Goal: Task Accomplishment & Management: Manage account settings

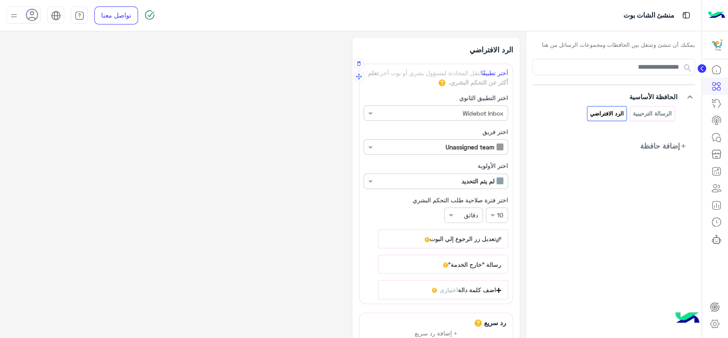
click at [432, 109] on input "text" at bounding box center [431, 113] width 146 height 9
click at [404, 97] on div "اختر التطبيق الثانوي اختر اسم التطبيق الثانوي × Widebot Inbox Widebot Inbox" at bounding box center [436, 106] width 145 height 27
click at [399, 103] on div "اختر التطبيق الثانوي اختر اسم التطبيق الثانوي × Widebot Inbox" at bounding box center [436, 106] width 145 height 27
click at [401, 114] on input "text" at bounding box center [435, 113] width 146 height 9
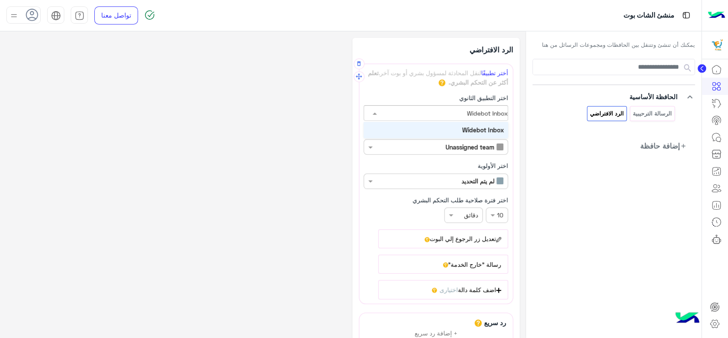
click at [401, 114] on input "text" at bounding box center [435, 113] width 146 height 9
click at [314, 117] on div "**********" at bounding box center [262, 232] width 513 height 389
click at [407, 148] on input "text" at bounding box center [431, 146] width 146 height 9
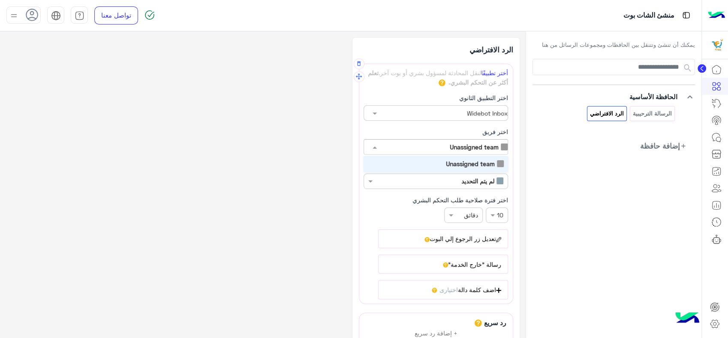
click at [407, 148] on input "text" at bounding box center [435, 146] width 146 height 9
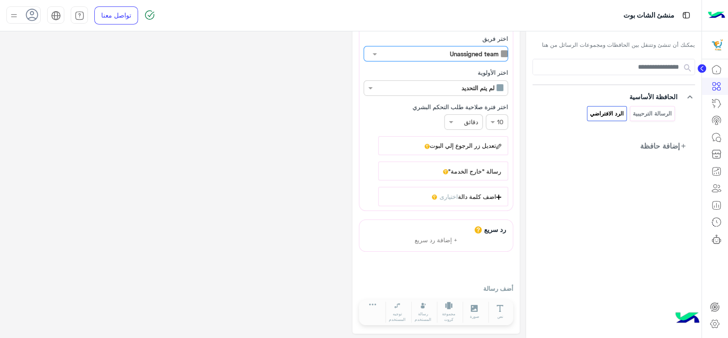
scroll to position [94, 0]
click at [468, 168] on button "رسالة "خارج الخدمة"" at bounding box center [443, 170] width 130 height 19
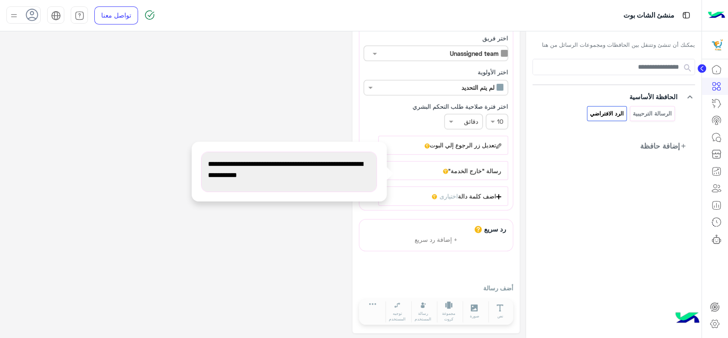
click at [350, 170] on span "نحن الآن خارج ساعات العمل المحددة، سيتم الرد عليك في [DATE] التالي." at bounding box center [289, 169] width 162 height 22
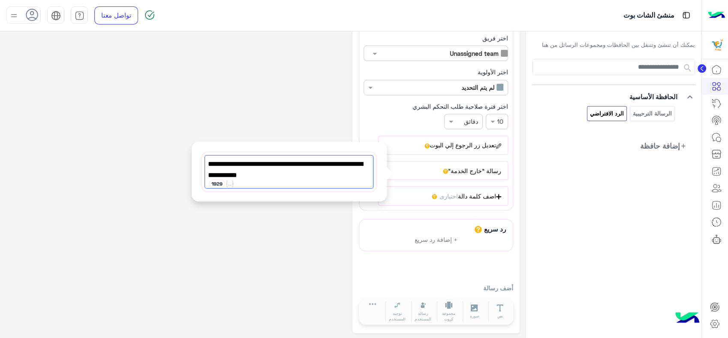
click at [408, 162] on button "رسالة "خارج الخدمة"" at bounding box center [443, 170] width 130 height 19
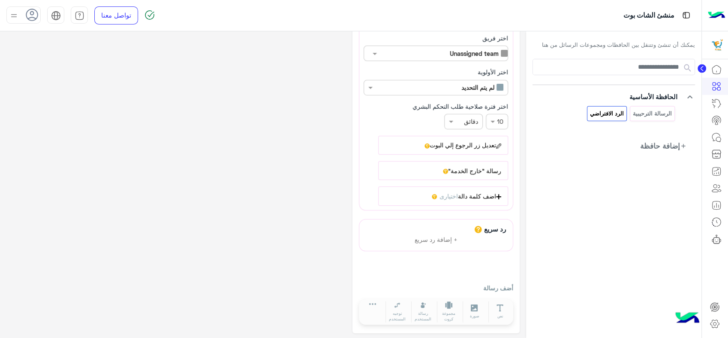
click at [700, 68] on circle at bounding box center [702, 68] width 9 height 9
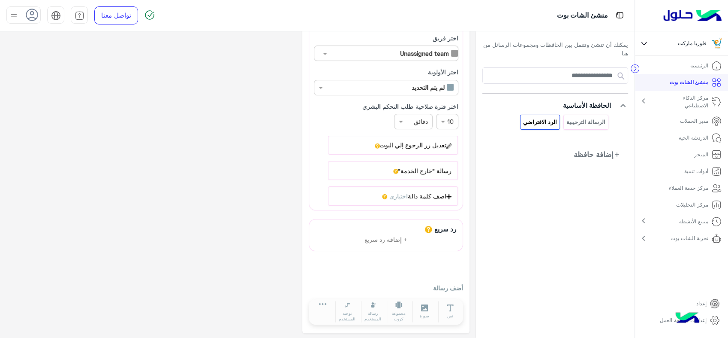
click at [669, 98] on p "مركز الذكاء الاصطناعي" at bounding box center [685, 101] width 47 height 15
click at [690, 136] on p "حالات تجريبية" at bounding box center [692, 135] width 29 height 8
click at [699, 134] on p "حالات تجريبية" at bounding box center [692, 135] width 29 height 8
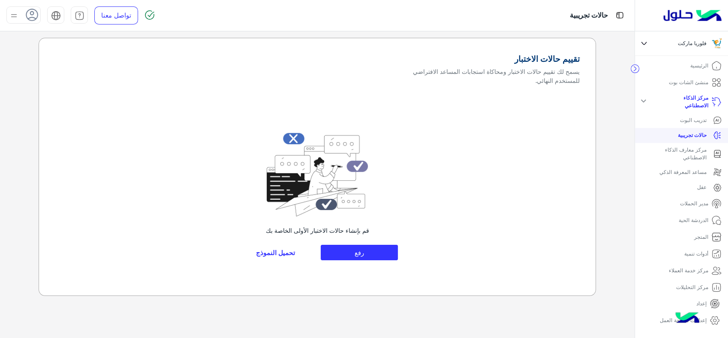
click at [697, 125] on link "تدريب البوت" at bounding box center [681, 120] width 93 height 15
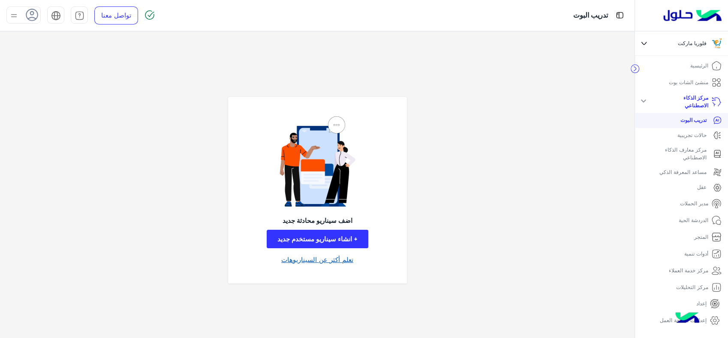
click at [331, 254] on link "تعلم أكثر عن السيناريوهات" at bounding box center [317, 259] width 72 height 10
click at [652, 100] on div "expand_more" at bounding box center [643, 102] width 17 height 12
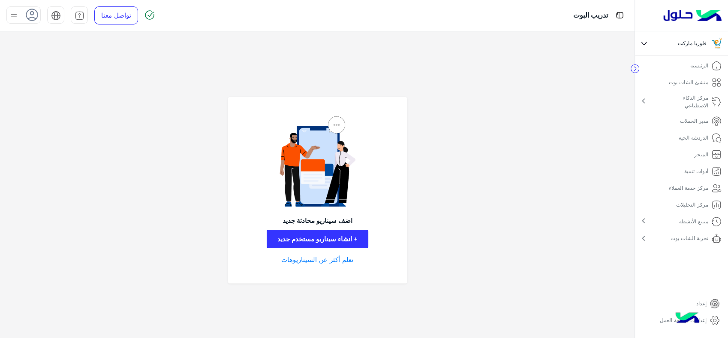
click at [672, 86] on link "منشئ الشات بوت" at bounding box center [696, 82] width 66 height 17
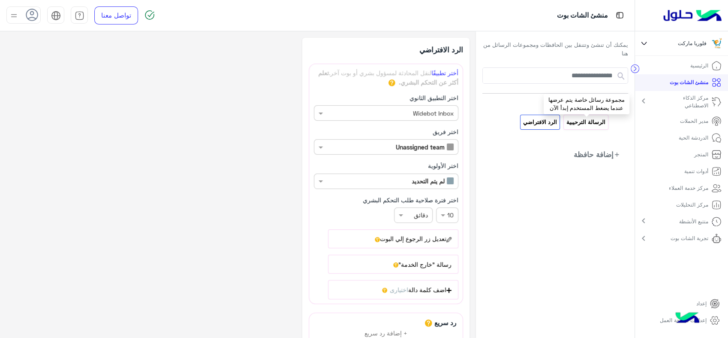
click at [592, 124] on p "الرسالة الترحيبية" at bounding box center [586, 122] width 40 height 10
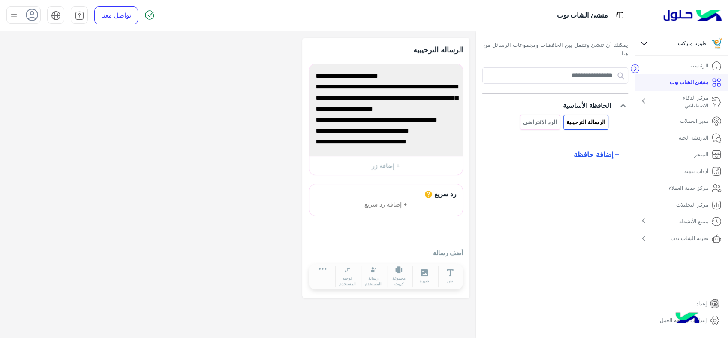
click at [593, 150] on span "إضافة حافظة" at bounding box center [593, 154] width 40 height 11
click at [541, 154] on span "إضافة حافظة" at bounding box center [527, 151] width 33 height 7
click at [552, 153] on input "**********" at bounding box center [578, 155] width 66 height 12
click at [585, 173] on button "add إضافة مجموعة رسائل" at bounding box center [580, 174] width 64 height 12
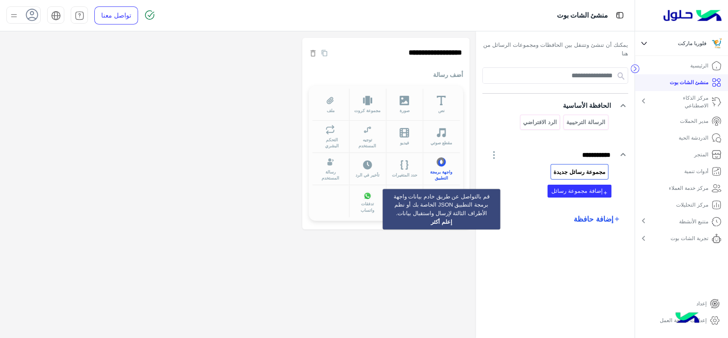
click at [441, 165] on icon at bounding box center [442, 161] width 8 height 9
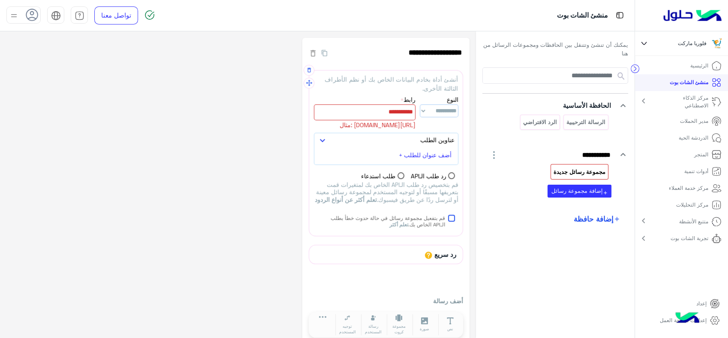
scroll to position [15, 0]
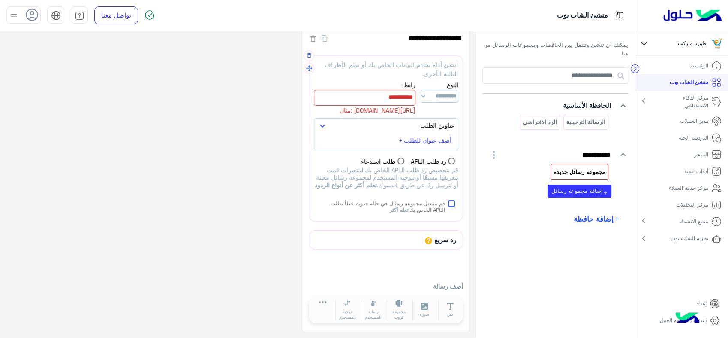
click at [431, 98] on select "**********" at bounding box center [439, 96] width 39 height 13
click at [431, 98] on select "**********" at bounding box center [439, 97] width 39 height 13
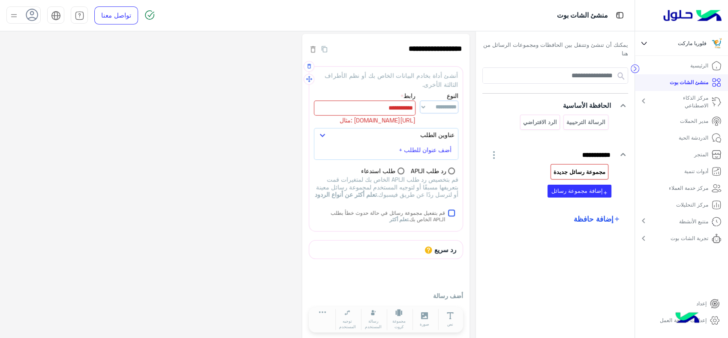
scroll to position [0, 0]
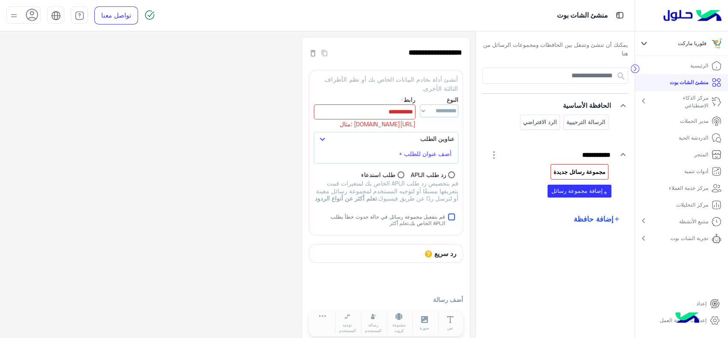
click at [492, 154] on icon "button" at bounding box center [494, 155] width 10 height 10
click at [518, 199] on span "حذف الحافظة" at bounding box center [536, 196] width 37 height 7
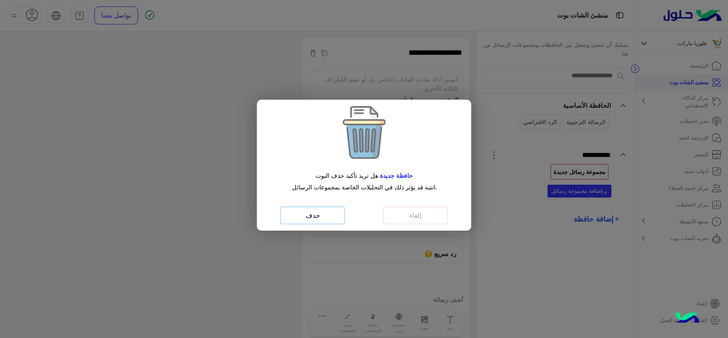
click at [333, 210] on button "حذف" at bounding box center [313, 215] width 64 height 18
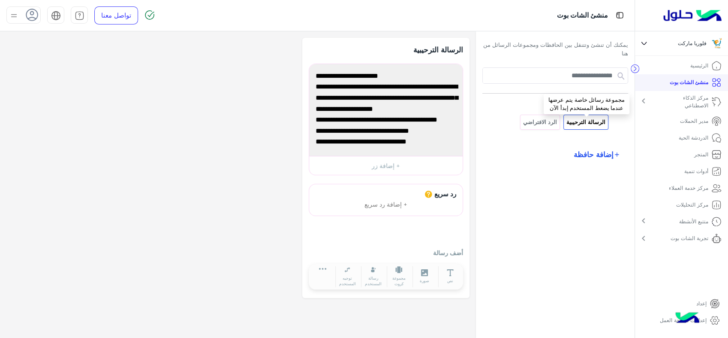
click at [594, 122] on p "الرسالة الترحيبية" at bounding box center [586, 122] width 40 height 10
click at [321, 269] on icon at bounding box center [322, 271] width 7 height 7
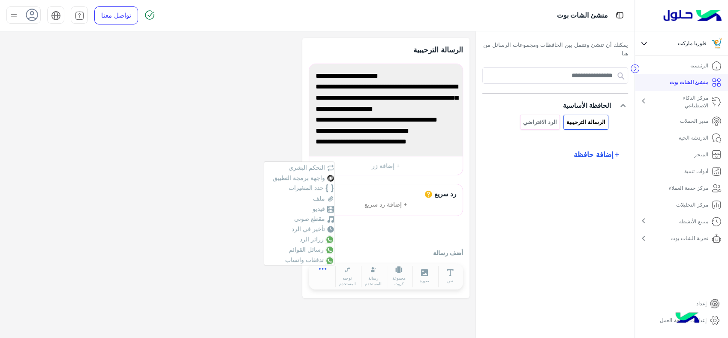
click at [321, 269] on icon at bounding box center [322, 271] width 7 height 7
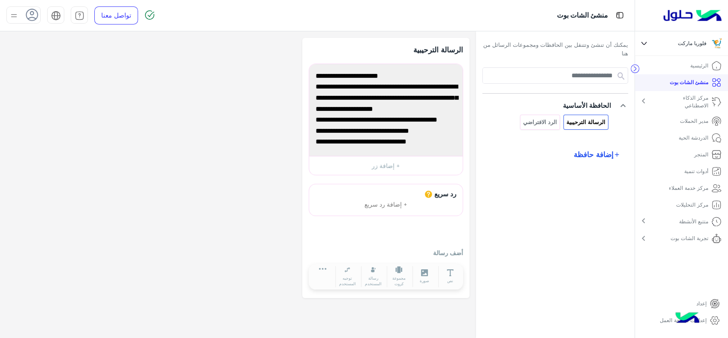
click at [672, 97] on p "مركز الذكاء الاصطناعي" at bounding box center [685, 101] width 47 height 15
click at [684, 151] on p "مركز معارف الذكاء الاصطناعي" at bounding box center [677, 153] width 59 height 15
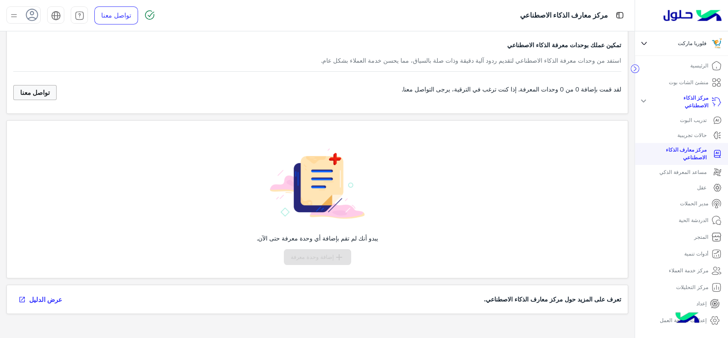
scroll to position [24, 0]
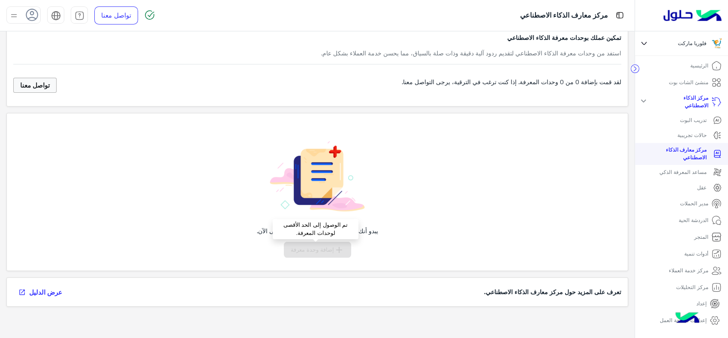
click at [319, 248] on div "add إضافة وحدة معرفة" at bounding box center [317, 249] width 67 height 16
click at [679, 174] on p "مساعد المعرفة الذكي" at bounding box center [683, 172] width 47 height 8
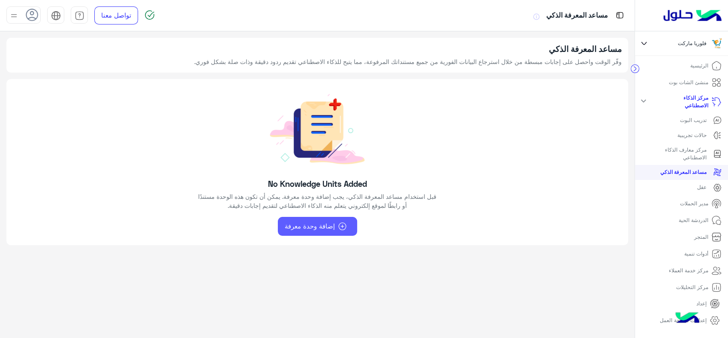
click at [333, 220] on button "إضافة وحدة معرفة" at bounding box center [317, 226] width 79 height 19
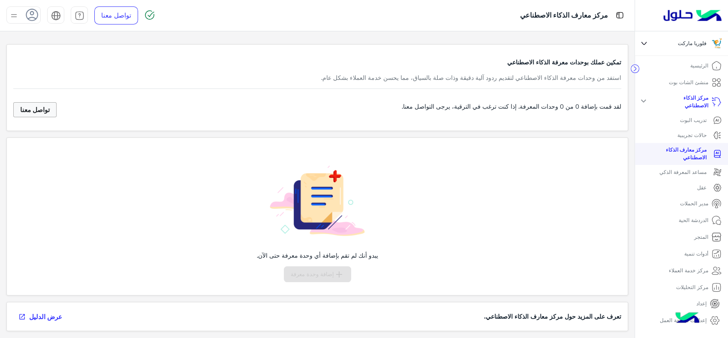
scroll to position [24, 0]
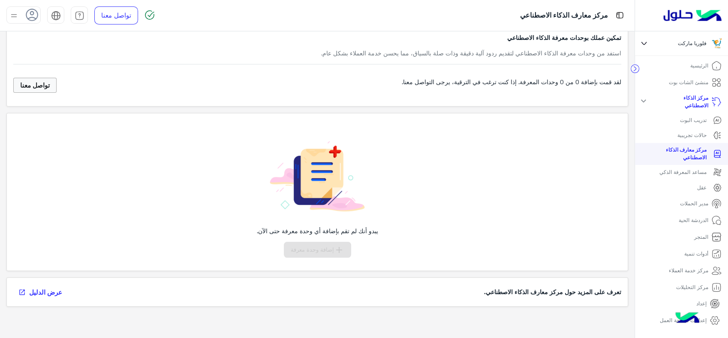
click at [706, 190] on p "عقل" at bounding box center [701, 188] width 9 height 8
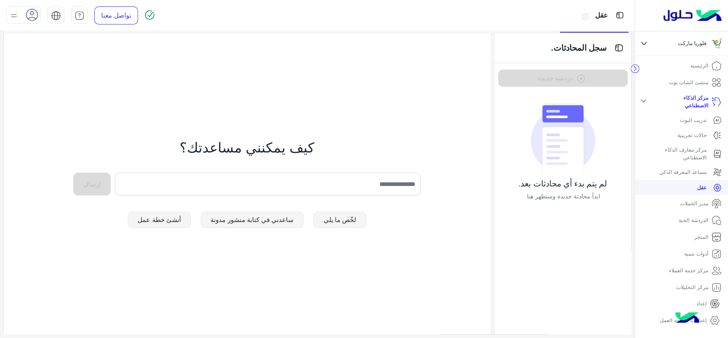
scroll to position [55, 0]
click at [236, 190] on input "text" at bounding box center [268, 183] width 306 height 23
type input "*"
click at [697, 219] on p "الدردشة الحية" at bounding box center [694, 220] width 30 height 8
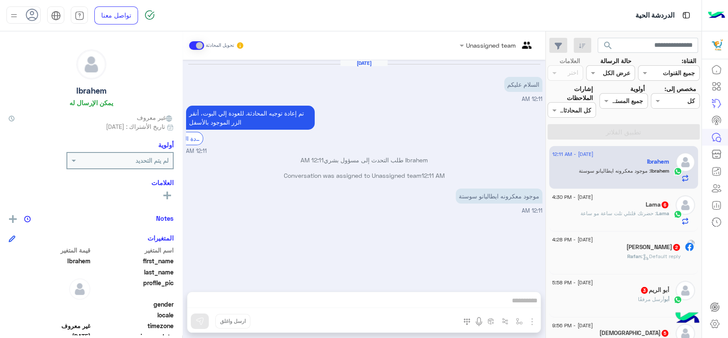
click at [609, 202] on div "Lama 6" at bounding box center [610, 205] width 117 height 9
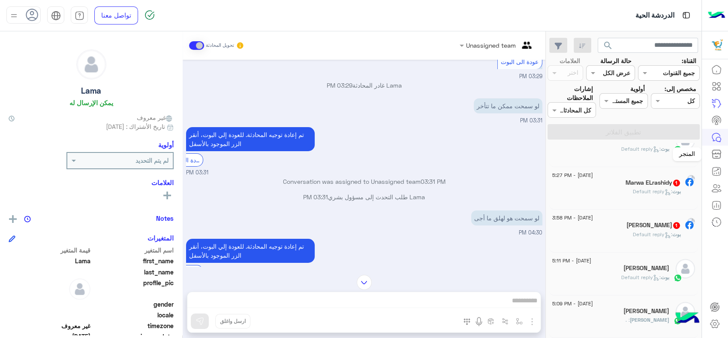
scroll to position [4, 0]
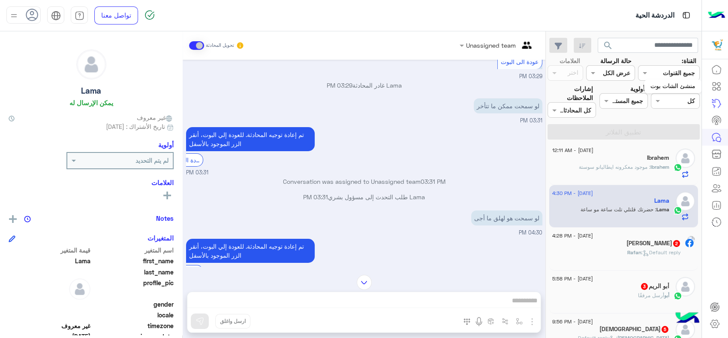
click at [717, 90] on icon at bounding box center [717, 86] width 10 height 10
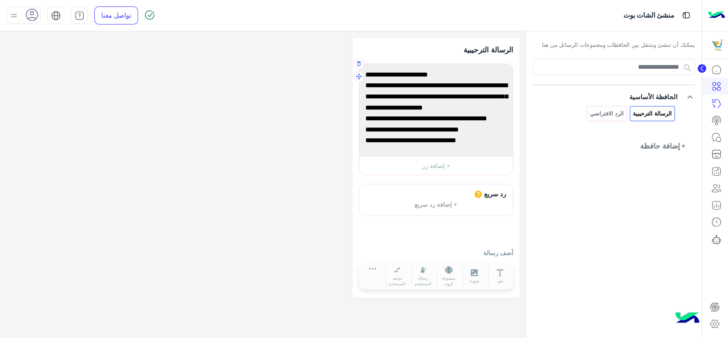
scroll to position [34, 0]
click at [402, 134] on span "برجاء الاختيار من القائمة التالية" at bounding box center [436, 129] width 141 height 11
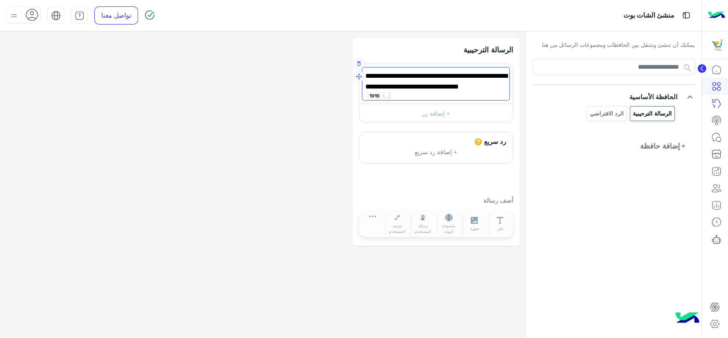
scroll to position [0, 0]
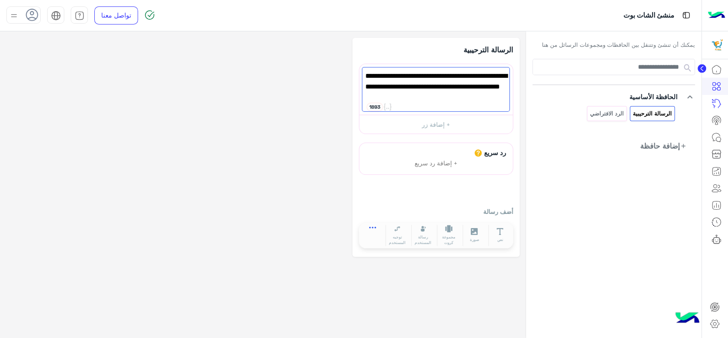
type textarea "**********"
click at [372, 228] on icon at bounding box center [372, 229] width 7 height 7
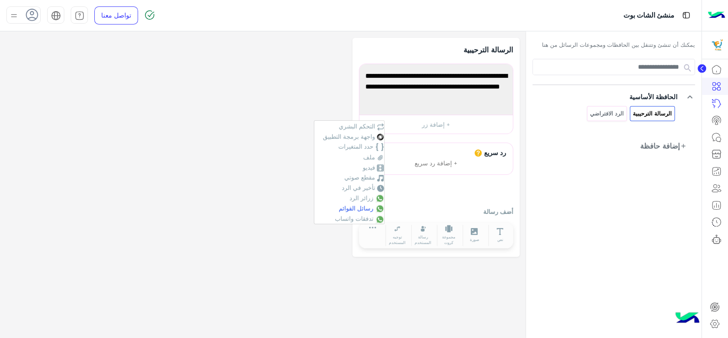
click at [364, 207] on span "رسائل القوائم" at bounding box center [356, 207] width 35 height 7
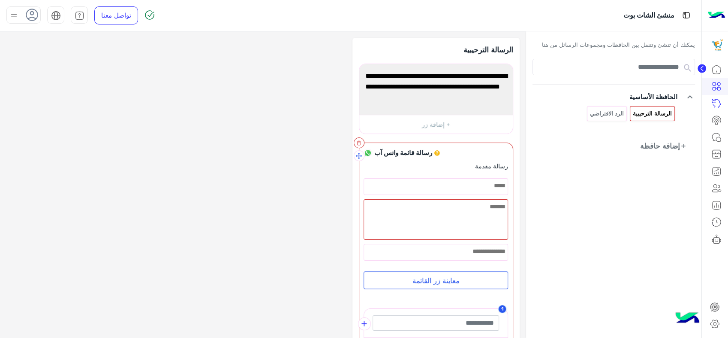
click at [359, 143] on icon "button" at bounding box center [359, 143] width 6 height 6
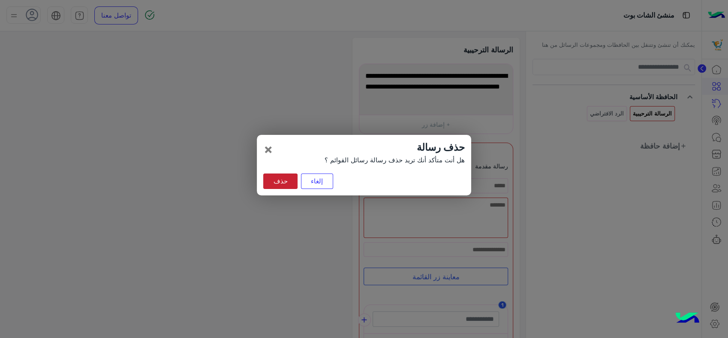
click at [275, 181] on button "حذف" at bounding box center [280, 180] width 34 height 15
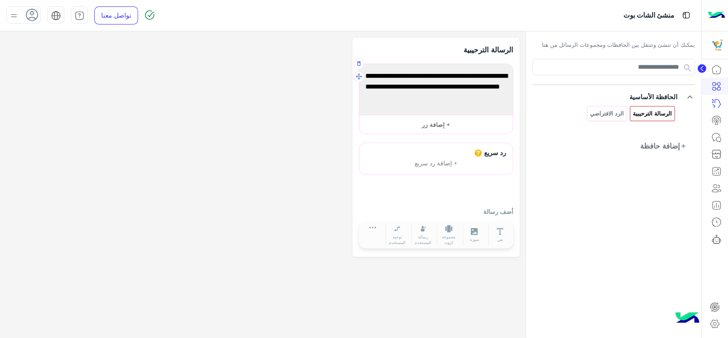
click at [442, 124] on button "+ إضافة زر" at bounding box center [436, 124] width 154 height 19
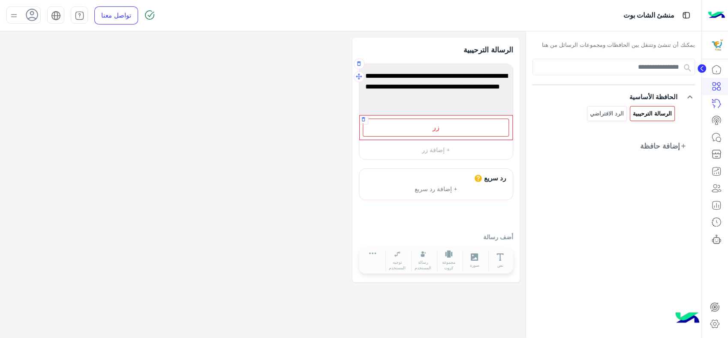
click at [426, 127] on div "زر" at bounding box center [436, 127] width 146 height 18
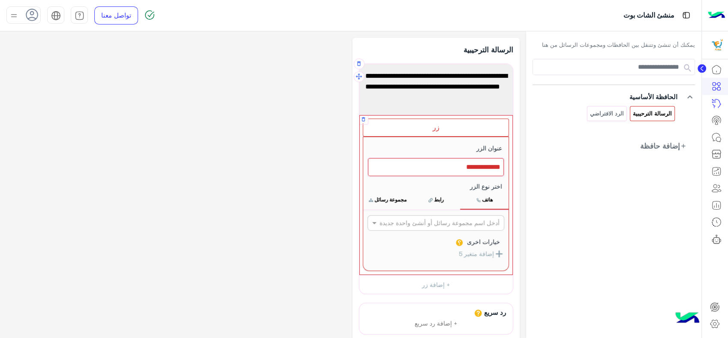
click at [436, 164] on div at bounding box center [436, 167] width 136 height 18
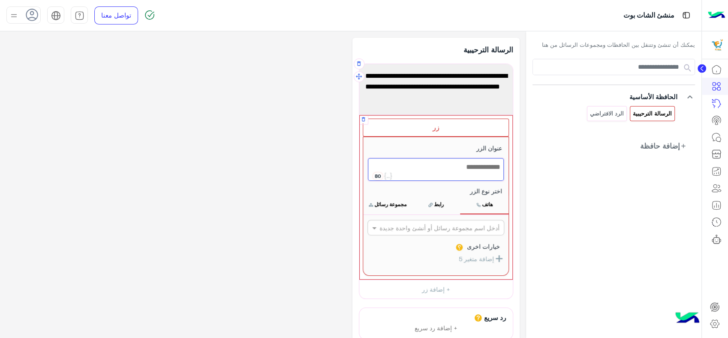
drag, startPoint x: 436, startPoint y: 164, endPoint x: 501, endPoint y: 163, distance: 64.8
click at [501, 163] on div at bounding box center [436, 169] width 136 height 23
type textarea "******"
click at [386, 178] on icon at bounding box center [388, 175] width 8 height 7
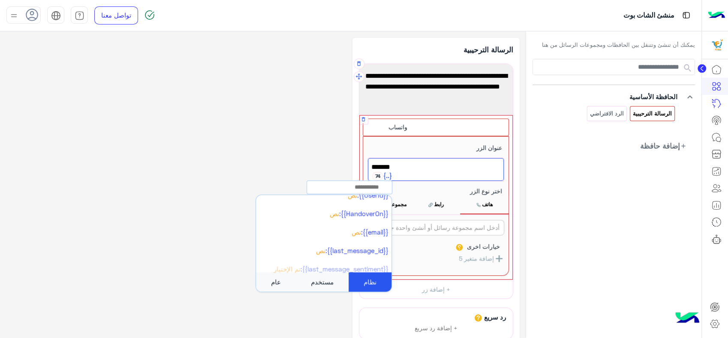
scroll to position [254, 0]
click at [454, 170] on span "واتساب" at bounding box center [435, 166] width 129 height 11
click at [440, 146] on div "عنوان الزر ****** 74 {{first_name}}: نص {{last_name}}: نص {{profile_pic}}: رابط…" at bounding box center [436, 205] width 146 height 139
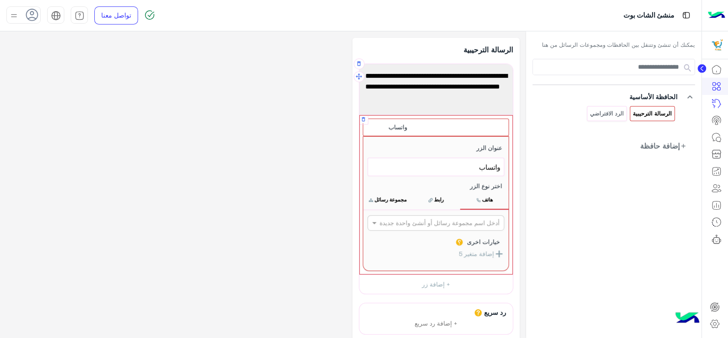
click at [439, 193] on button "رابط" at bounding box center [436, 199] width 48 height 18
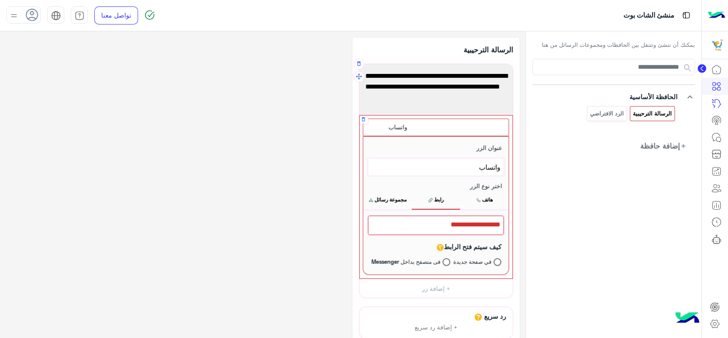
click at [435, 220] on div at bounding box center [436, 224] width 136 height 19
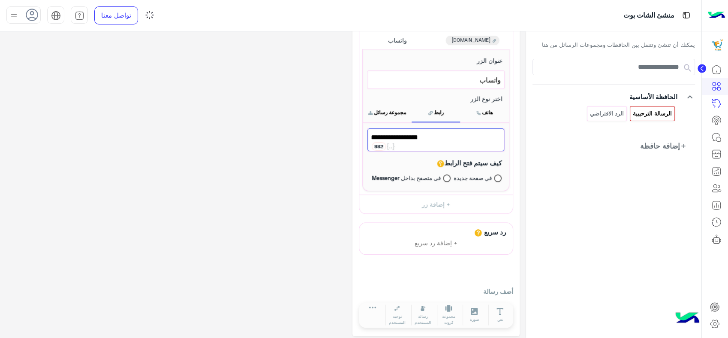
scroll to position [91, 0]
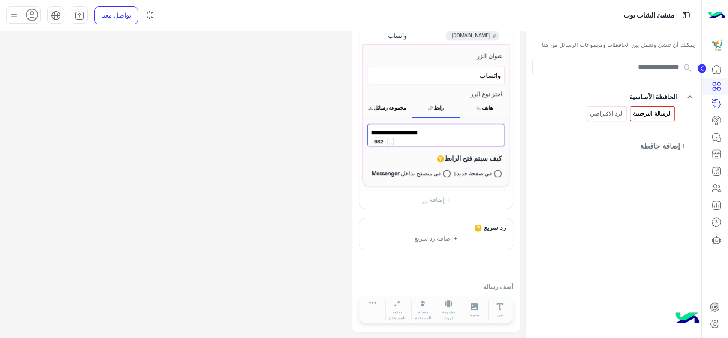
type textarea "**********"
click at [442, 265] on div "رد سريع + إضافة رد سريع أضف رسالة نص صورة مجموعة كروت ملف مقطع صوتي فيديو توجيه…" at bounding box center [436, 270] width 154 height 107
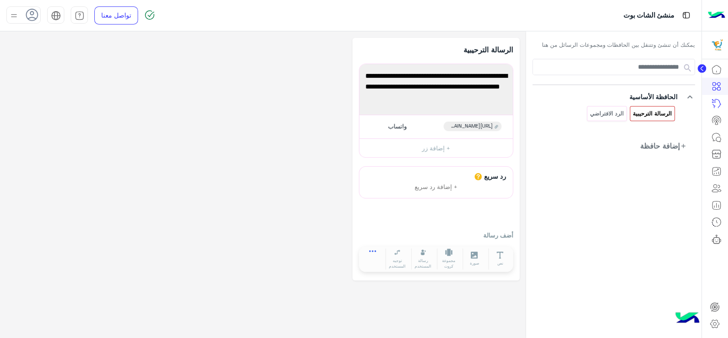
click at [372, 250] on icon at bounding box center [372, 251] width 7 height 2
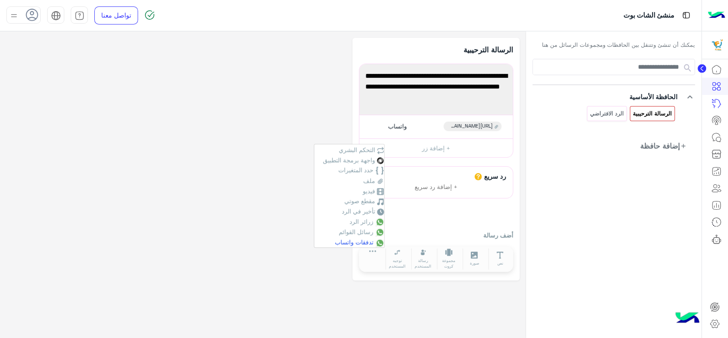
click at [367, 241] on span "تدفقات واتساب" at bounding box center [354, 241] width 39 height 7
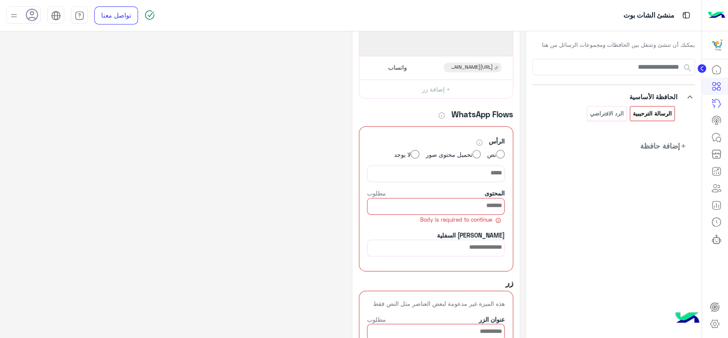
scroll to position [37, 0]
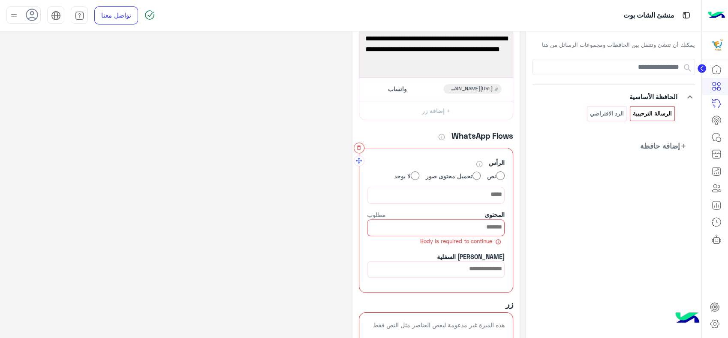
click at [358, 148] on icon "button" at bounding box center [359, 148] width 6 height 6
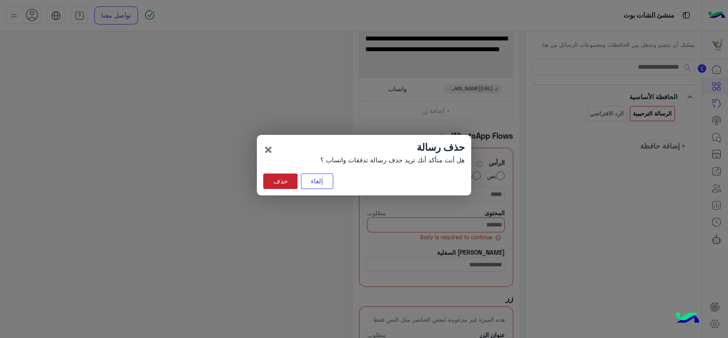
click at [286, 182] on button "حذف" at bounding box center [280, 180] width 34 height 15
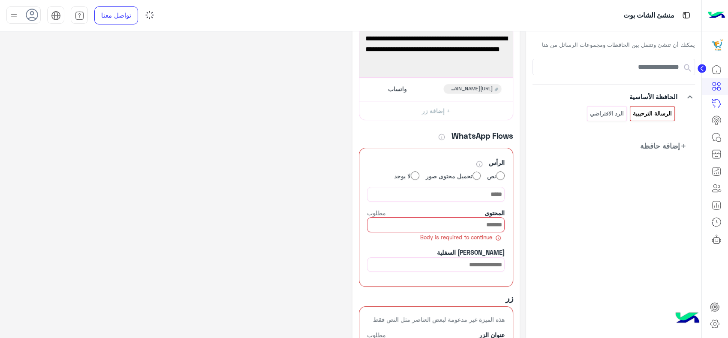
scroll to position [0, 0]
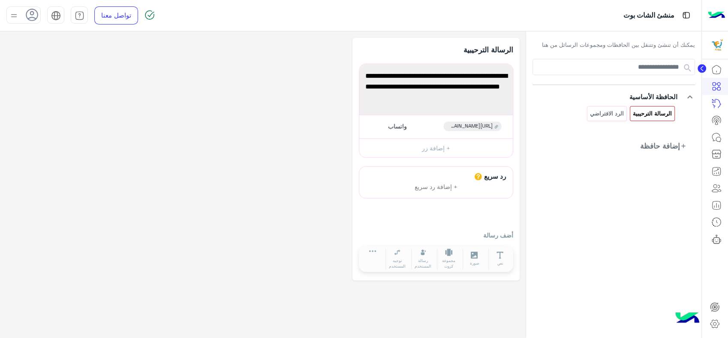
click at [224, 103] on div "**********" at bounding box center [262, 159] width 513 height 242
click at [437, 102] on span "عميلنا [PERSON_NAME] الرقم مخصص للمكالمات في الوقت الحالي للتواصل معنا عبر الوا…" at bounding box center [436, 86] width 141 height 33
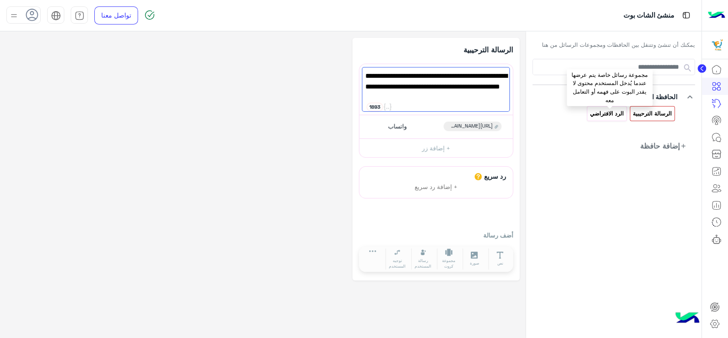
click at [607, 115] on p "الرد الافتراضي" at bounding box center [606, 114] width 35 height 10
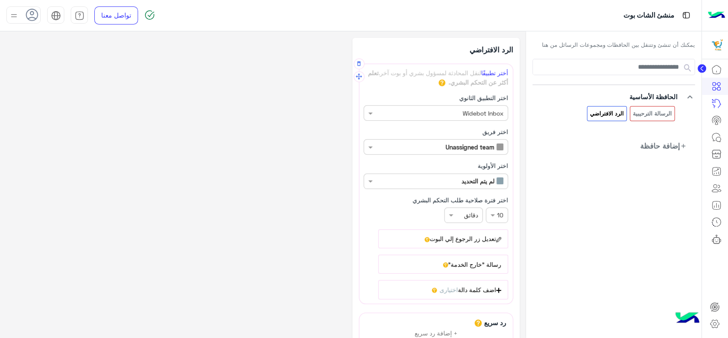
click at [414, 116] on input "text" at bounding box center [431, 113] width 146 height 9
click at [414, 116] on input "text" at bounding box center [435, 113] width 146 height 9
click at [359, 65] on icon "button" at bounding box center [359, 63] width 6 height 6
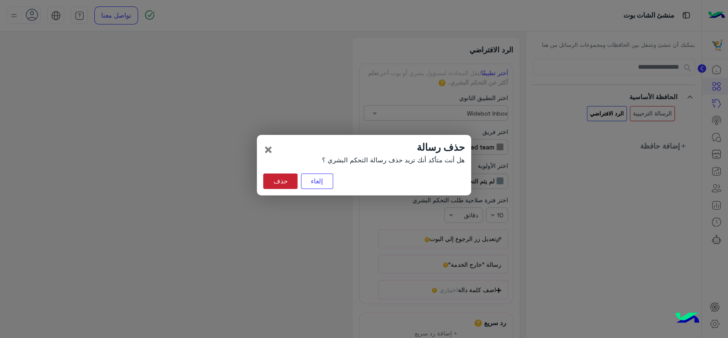
click at [284, 178] on button "حذف" at bounding box center [280, 180] width 34 height 15
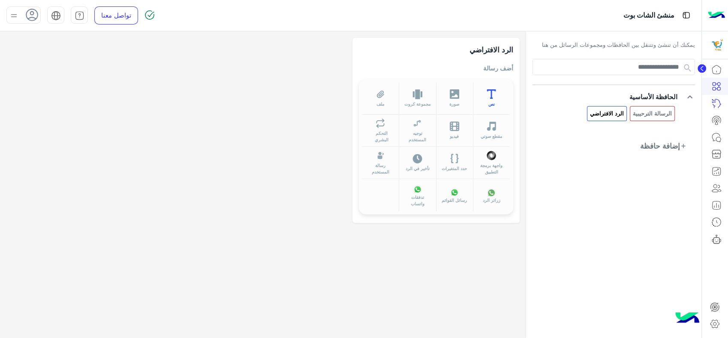
click at [496, 91] on icon at bounding box center [492, 94] width 10 height 10
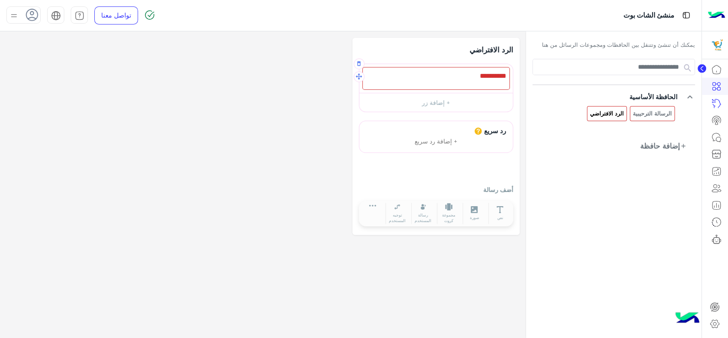
click at [460, 81] on div at bounding box center [436, 78] width 148 height 23
paste textarea "**********"
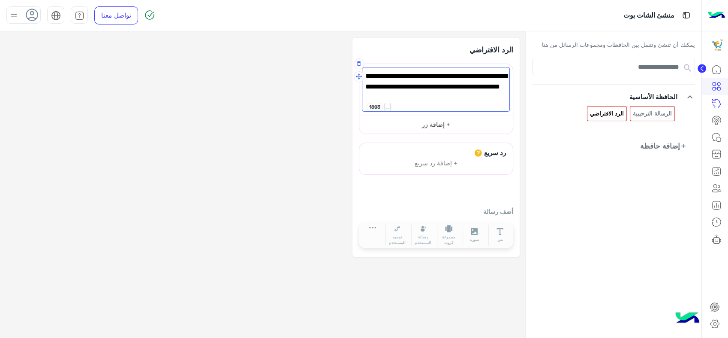
type textarea "**********"
click at [431, 127] on button "+ إضافة زر" at bounding box center [436, 124] width 154 height 19
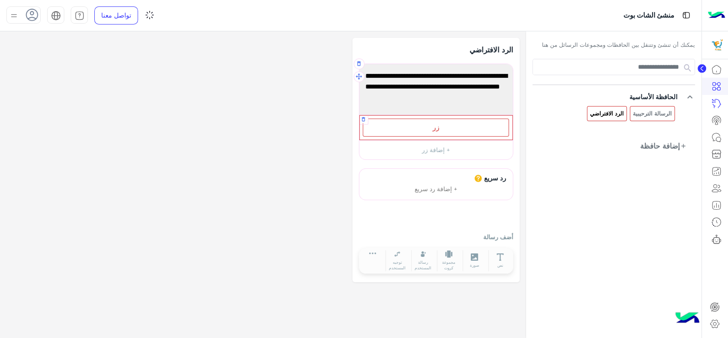
click at [425, 130] on div "زر" at bounding box center [436, 127] width 146 height 18
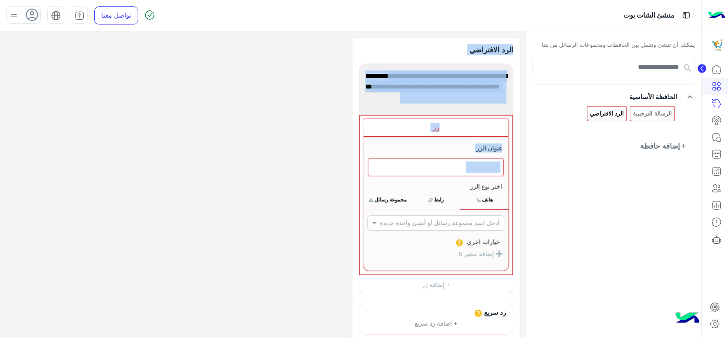
drag, startPoint x: 440, startPoint y: 160, endPoint x: 594, endPoint y: 160, distance: 153.6
click at [594, 160] on div "**********" at bounding box center [351, 184] width 702 height 307
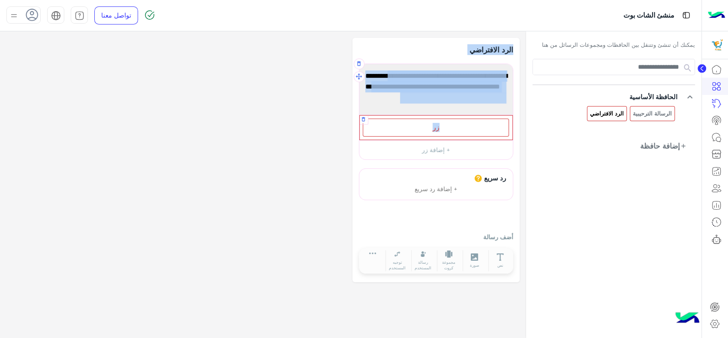
click at [434, 130] on span "زر" at bounding box center [436, 127] width 7 height 8
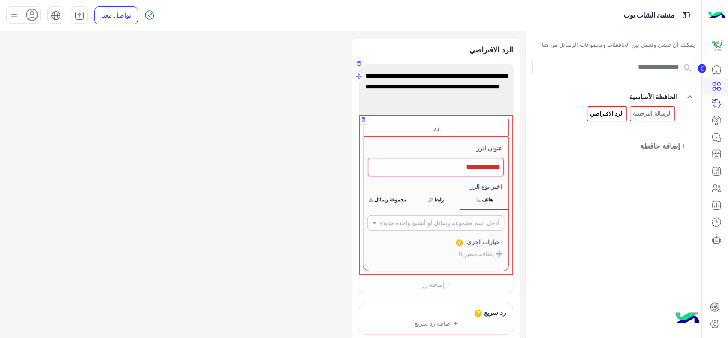
click at [453, 166] on div at bounding box center [436, 167] width 136 height 18
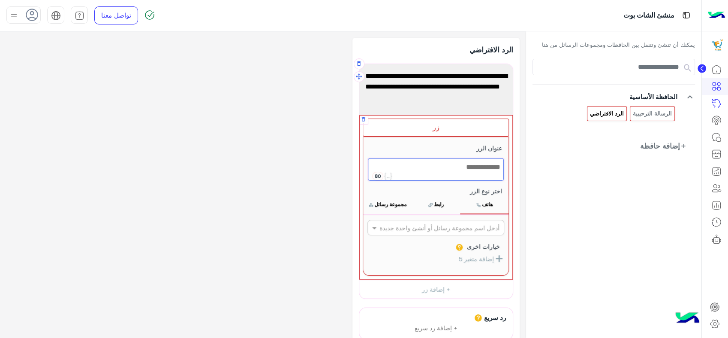
click at [453, 166] on div at bounding box center [436, 169] width 136 height 23
type textarea "********"
click at [429, 207] on button "رابط" at bounding box center [436, 204] width 48 height 18
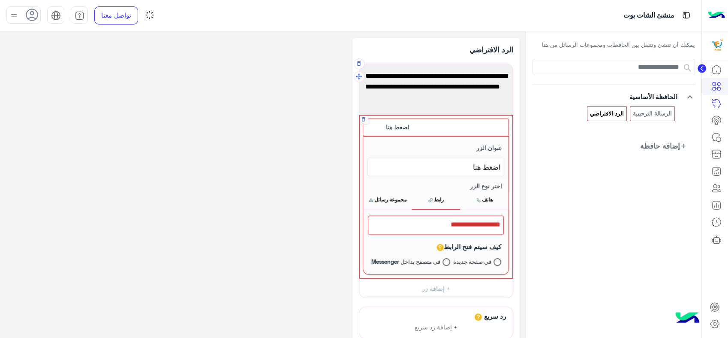
click at [431, 227] on div at bounding box center [436, 224] width 136 height 19
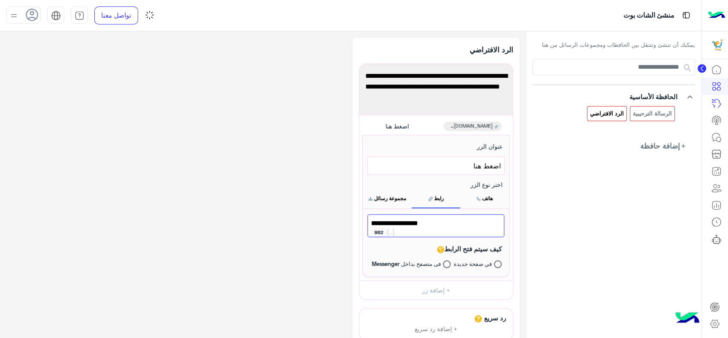
type textarea "**********"
click at [278, 221] on div "**********" at bounding box center [262, 230] width 513 height 384
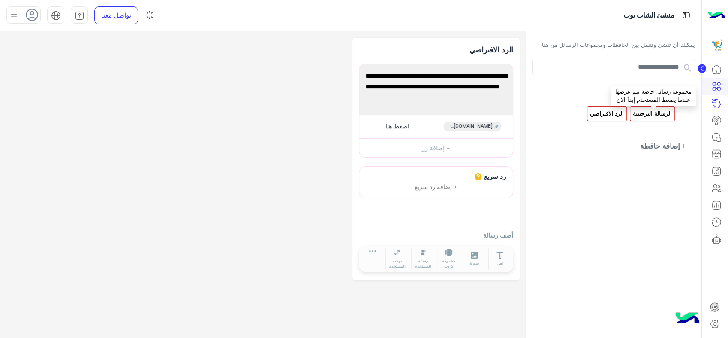
click at [652, 109] on p "الرسالة الترحيبية" at bounding box center [653, 114] width 40 height 10
click at [718, 69] on icon at bounding box center [717, 69] width 10 height 10
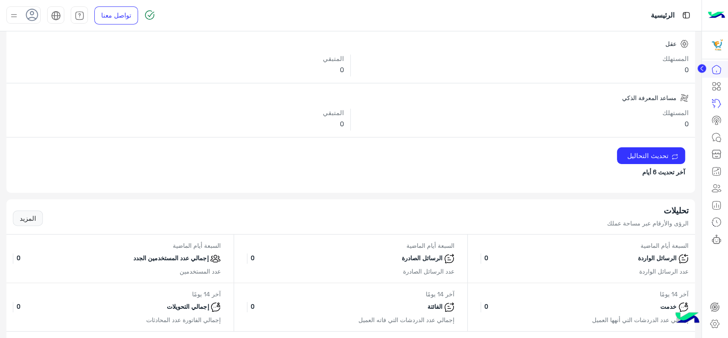
scroll to position [333, 0]
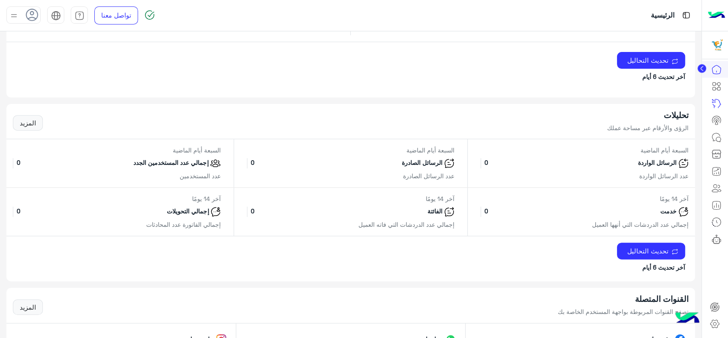
click at [642, 166] on p "الرسائل الواردة" at bounding box center [658, 163] width 42 height 10
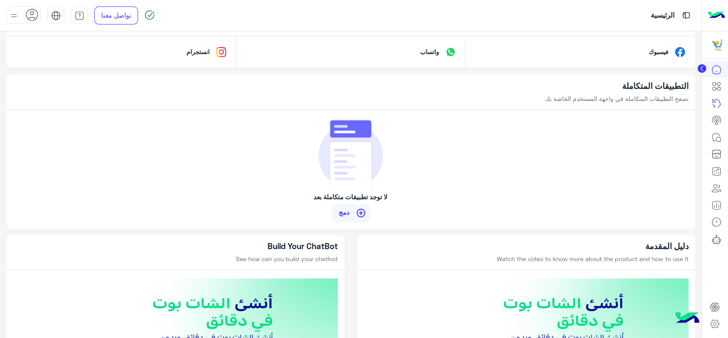
scroll to position [606, 0]
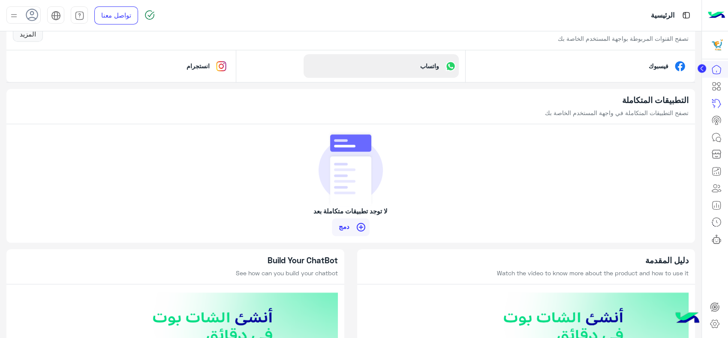
click at [436, 65] on p "واتساب" at bounding box center [430, 65] width 32 height 9
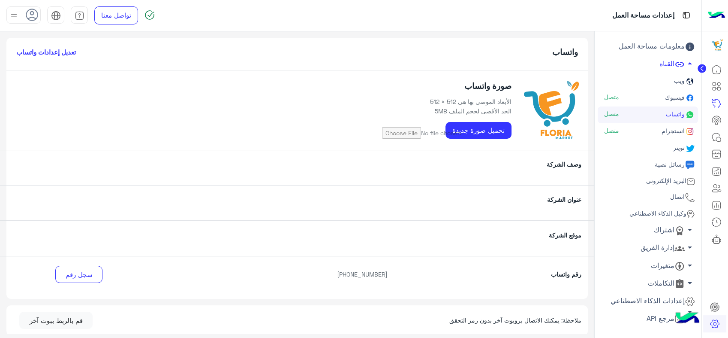
click at [72, 52] on h6 "تعديل إعدادات واتساب" at bounding box center [46, 52] width 60 height 8
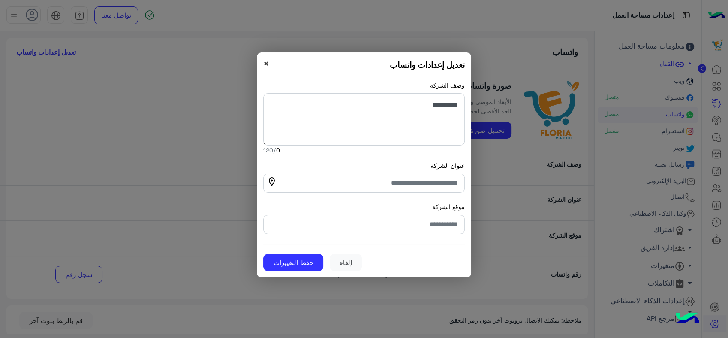
click at [266, 62] on span "×" at bounding box center [266, 63] width 6 height 12
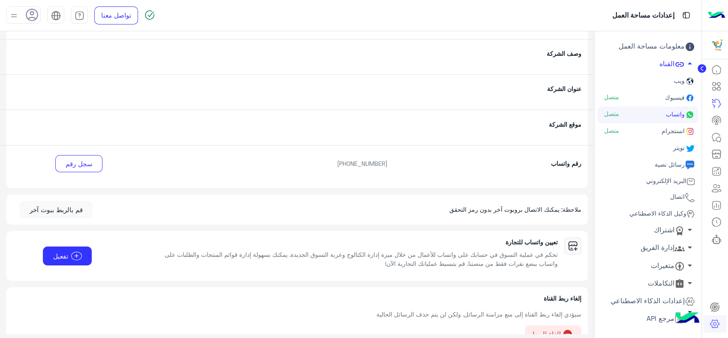
scroll to position [126, 0]
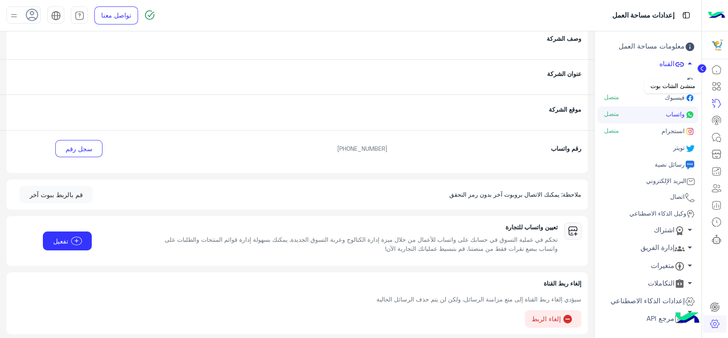
click at [718, 88] on icon at bounding box center [717, 86] width 10 height 10
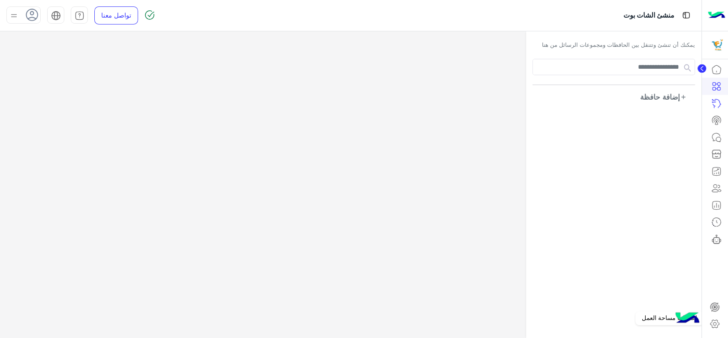
click at [715, 321] on icon at bounding box center [715, 323] width 10 height 10
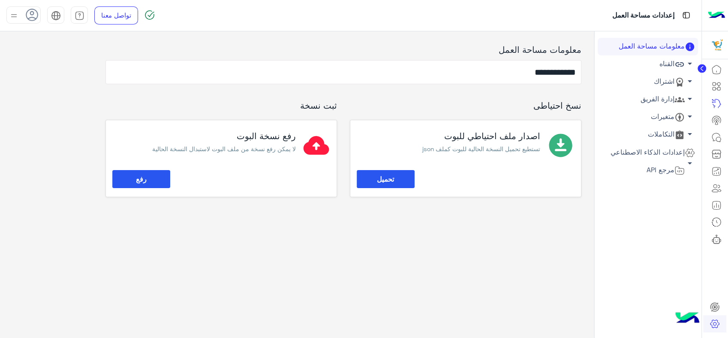
click at [669, 102] on link "إدارة الفريق arrow_drop_down" at bounding box center [648, 100] width 100 height 18
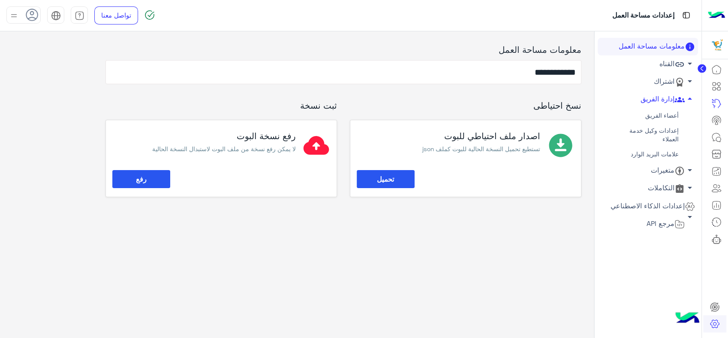
click at [658, 115] on link "أعضاء الفريق" at bounding box center [648, 115] width 100 height 15
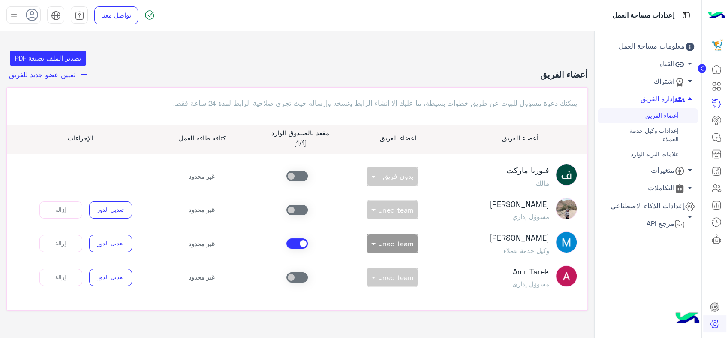
click at [302, 175] on span at bounding box center [297, 176] width 21 height 10
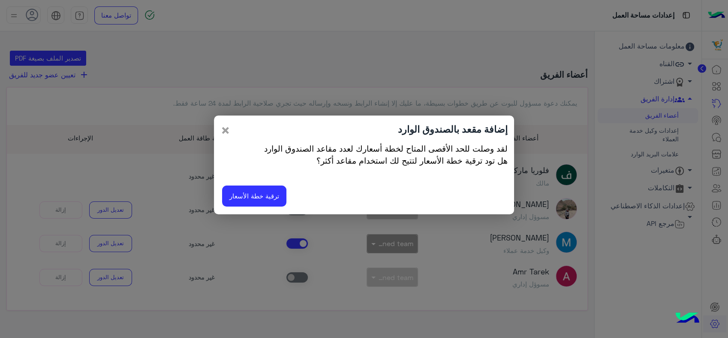
click at [223, 130] on span "×" at bounding box center [225, 129] width 10 height 19
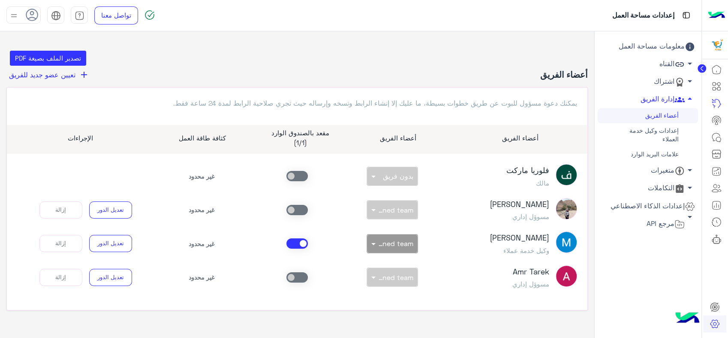
click at [296, 243] on span at bounding box center [297, 243] width 21 height 10
click at [297, 174] on span at bounding box center [297, 176] width 21 height 10
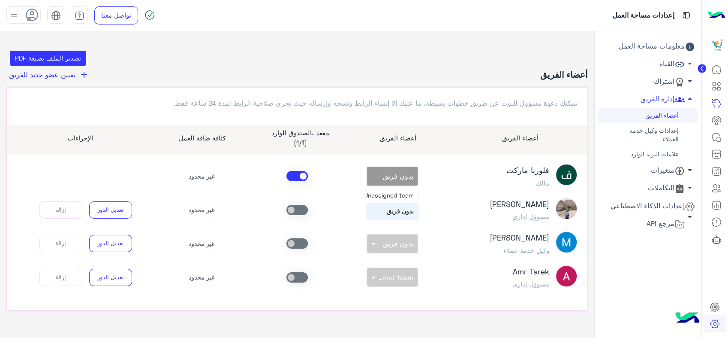
click at [379, 176] on div at bounding box center [392, 174] width 51 height 10
click at [377, 175] on span at bounding box center [372, 176] width 11 height 9
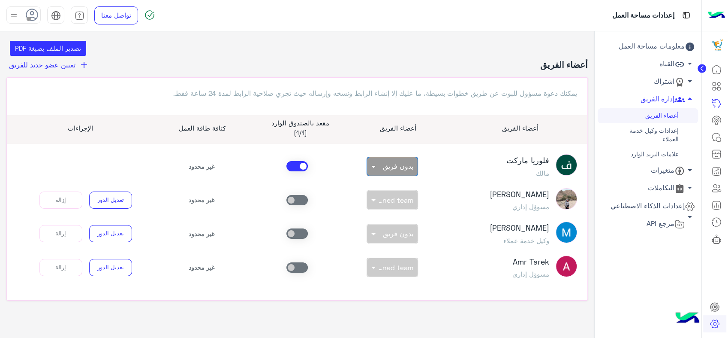
scroll to position [15, 0]
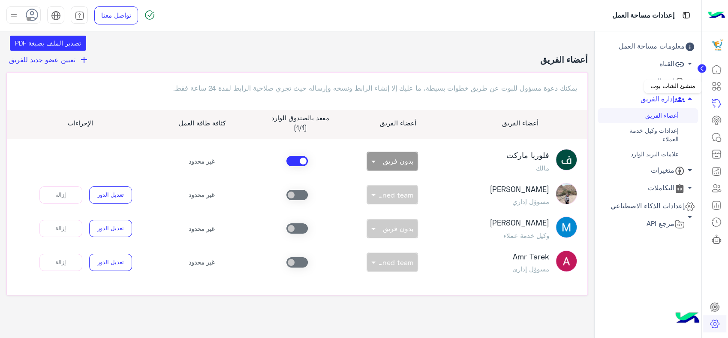
click at [718, 82] on icon at bounding box center [719, 83] width 3 height 3
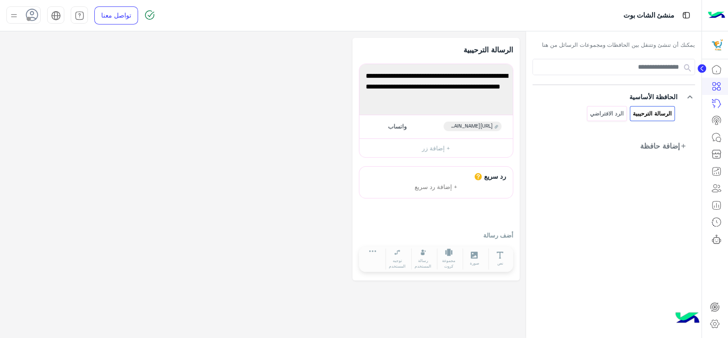
click at [700, 66] on circle at bounding box center [702, 68] width 9 height 9
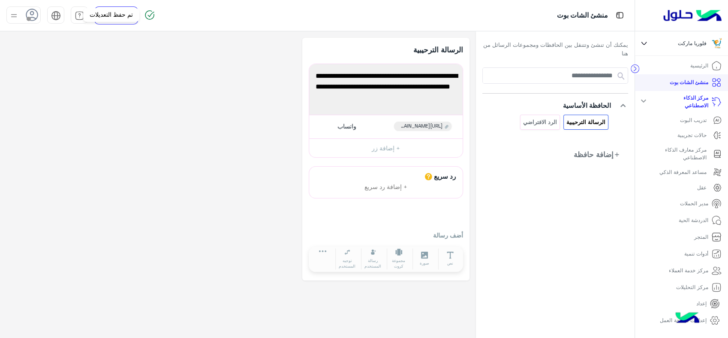
click at [150, 14] on img at bounding box center [150, 15] width 10 height 10
click at [25, 11] on div at bounding box center [23, 14] width 34 height 17
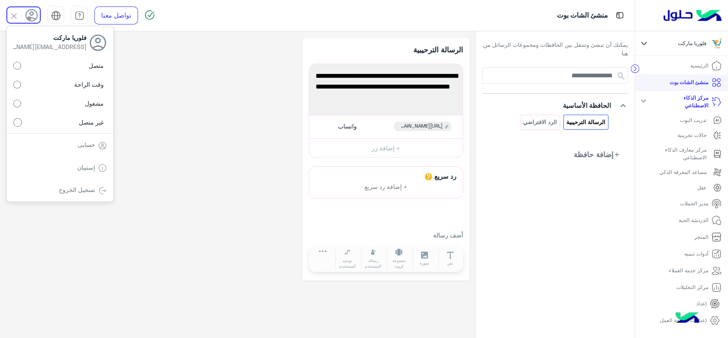
click at [41, 63] on label "متصل" at bounding box center [60, 65] width 94 height 15
click at [145, 80] on div "**********" at bounding box center [237, 159] width 463 height 242
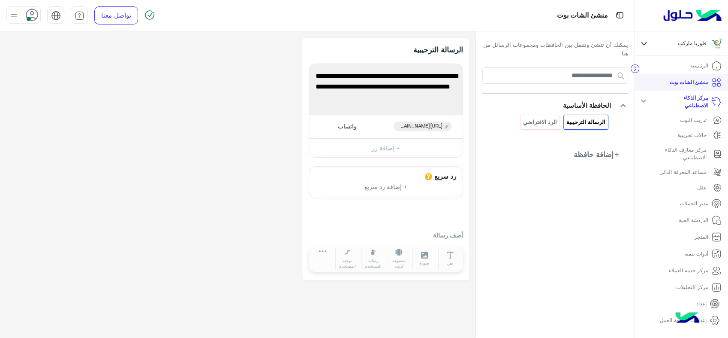
click at [686, 223] on p "الدردشة الحية" at bounding box center [694, 220] width 30 height 8
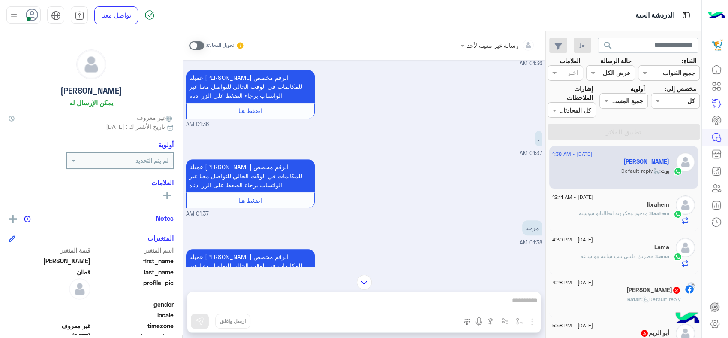
scroll to position [567, 0]
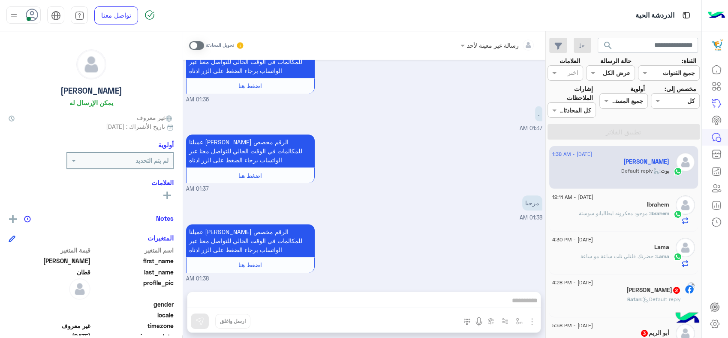
click at [484, 299] on div "رسالة غير معينة لأحد تحويل المحادثة [DATE] فلوريا ماركت انضم إلى المحادثة 05:05…" at bounding box center [364, 186] width 363 height 310
click at [493, 297] on div "رسالة غير معينة لأحد تحويل المحادثة [DATE] فلوريا ماركت انضم إلى المحادثة 05:05…" at bounding box center [364, 186] width 363 height 310
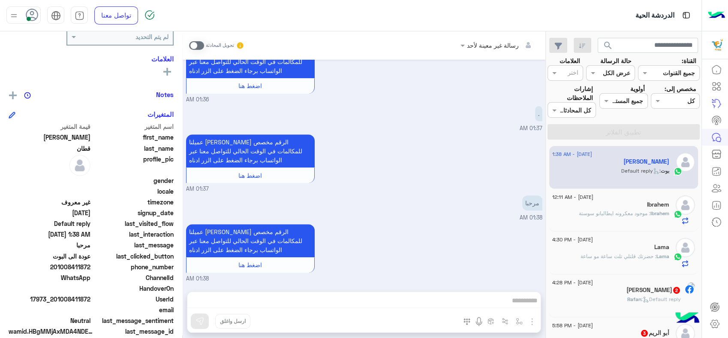
scroll to position [135, 0]
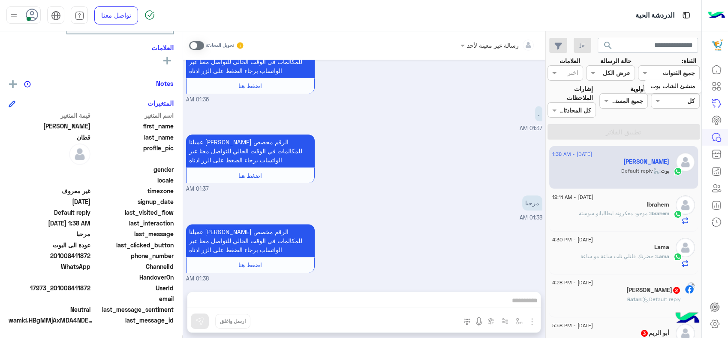
click at [715, 86] on icon at bounding box center [717, 86] width 10 height 10
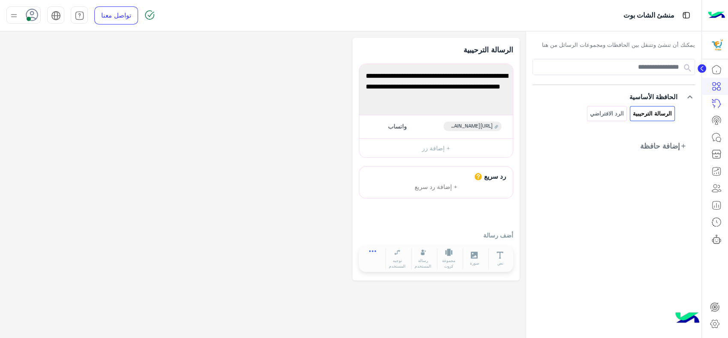
click at [373, 254] on icon at bounding box center [372, 253] width 7 height 7
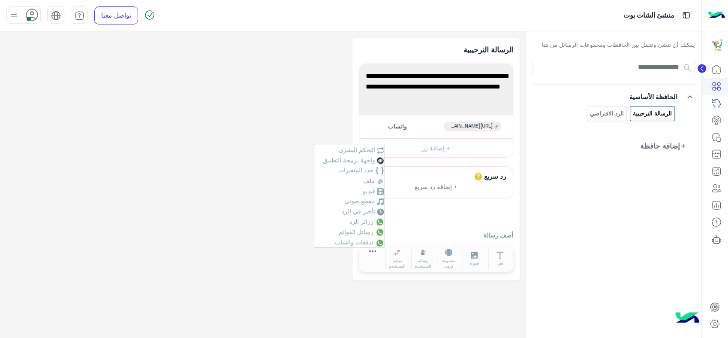
click at [373, 254] on icon at bounding box center [372, 253] width 7 height 7
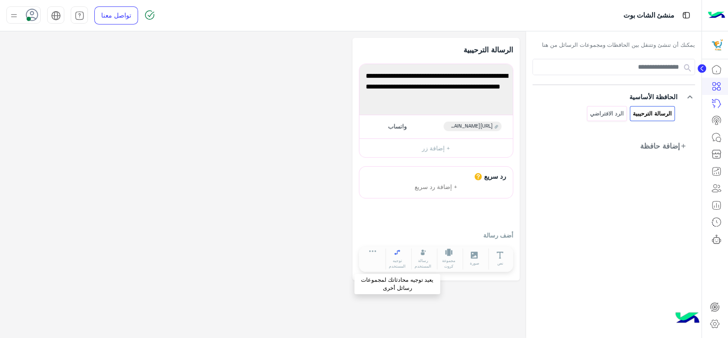
click at [395, 255] on button "توجيه المستخدم" at bounding box center [398, 258] width 24 height 21
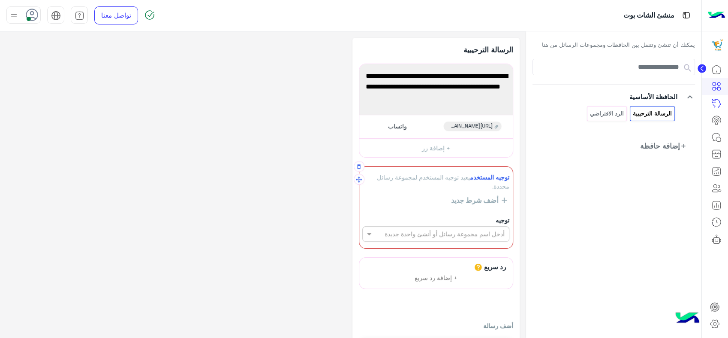
click at [427, 231] on input "text" at bounding box center [450, 233] width 109 height 9
click at [443, 246] on div "الرسالة الترحيبية" at bounding box center [435, 251] width 147 height 16
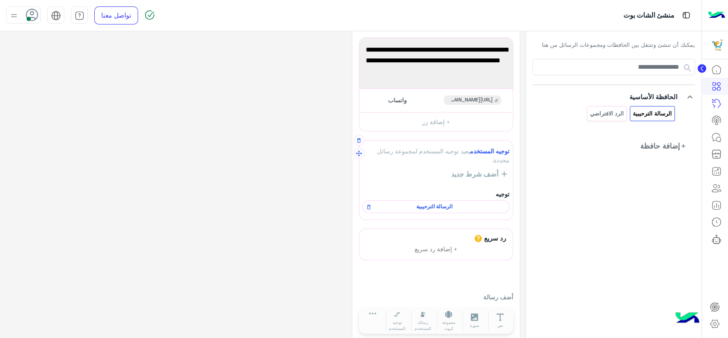
scroll to position [37, 0]
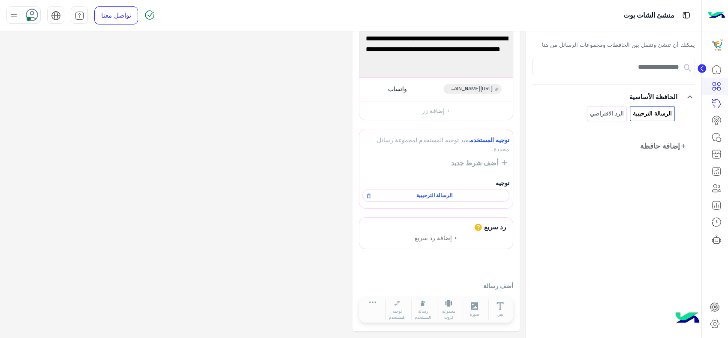
click at [473, 165] on span "أضف شرط جديد" at bounding box center [476, 163] width 51 height 8
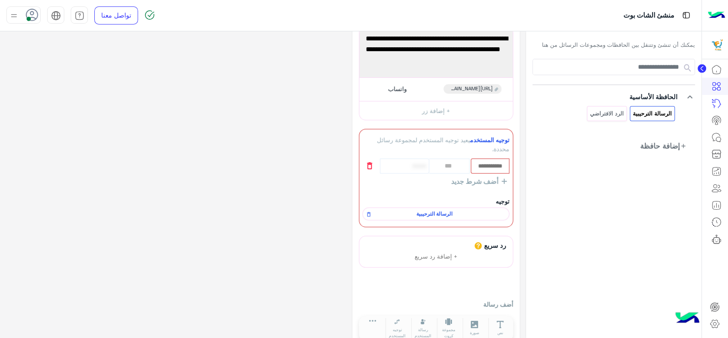
click at [368, 162] on icon "button" at bounding box center [369, 165] width 5 height 7
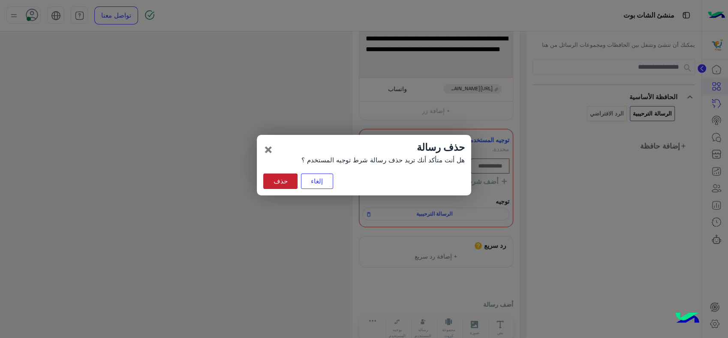
click at [275, 174] on button "حذف" at bounding box center [280, 180] width 34 height 15
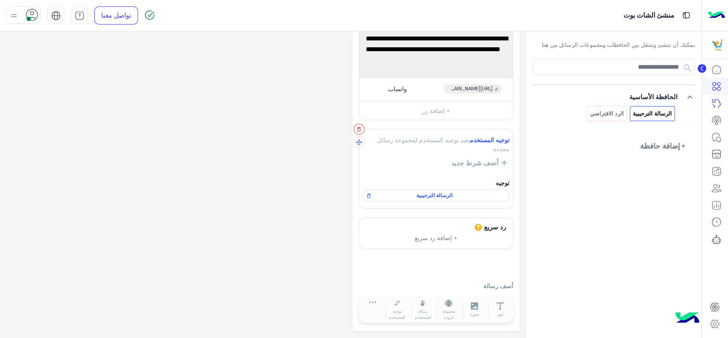
click at [357, 127] on icon "button" at bounding box center [359, 129] width 6 height 6
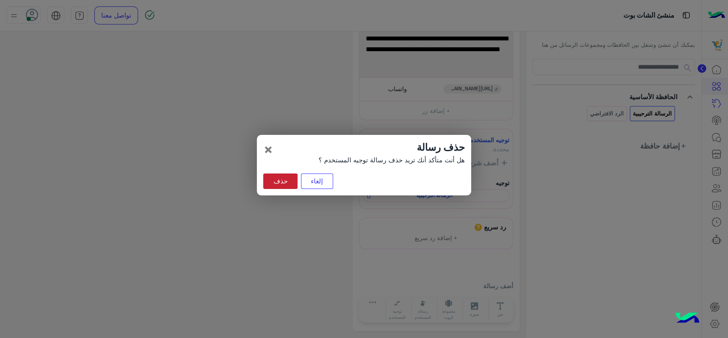
click at [278, 173] on button "حذف" at bounding box center [280, 180] width 34 height 15
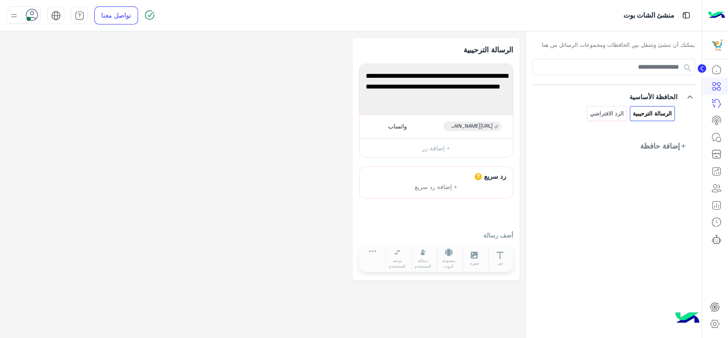
scroll to position [0, 0]
click at [364, 254] on button at bounding box center [373, 253] width 24 height 10
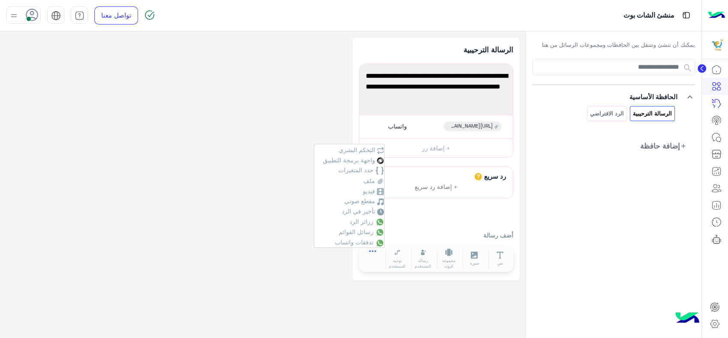
click at [366, 254] on button at bounding box center [373, 253] width 24 height 10
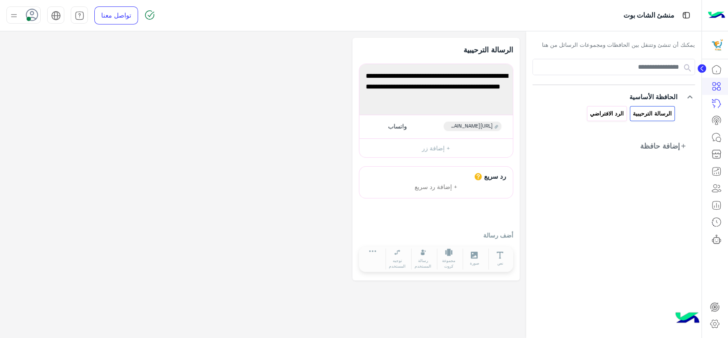
click at [627, 110] on div "الرد الافتراضي" at bounding box center [607, 113] width 40 height 15
click at [716, 323] on icon at bounding box center [715, 323] width 10 height 10
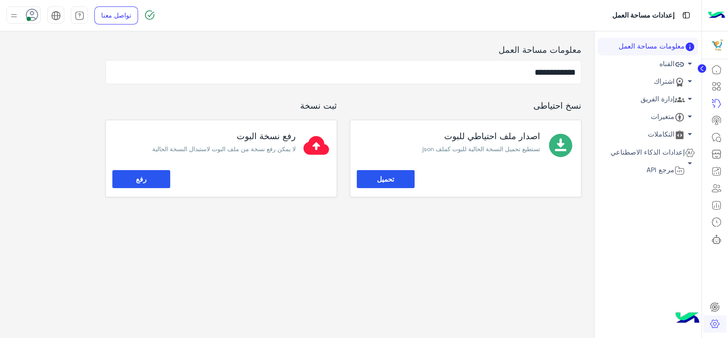
click at [675, 65] on icon at bounding box center [680, 64] width 10 height 10
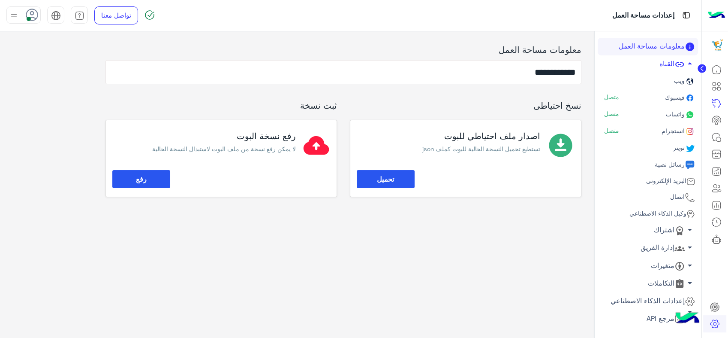
click at [676, 112] on span "واتساب" at bounding box center [674, 113] width 21 height 7
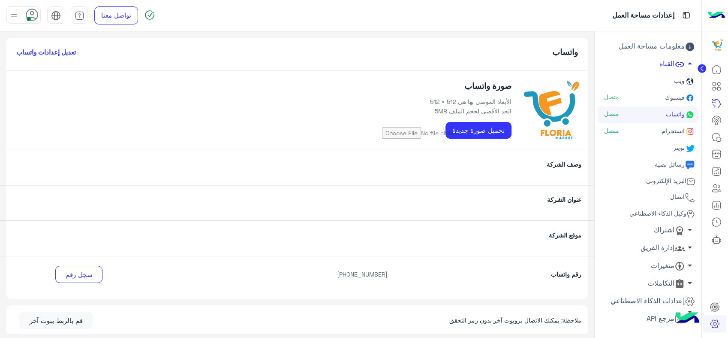
click at [676, 196] on span "اتصال" at bounding box center [677, 196] width 16 height 7
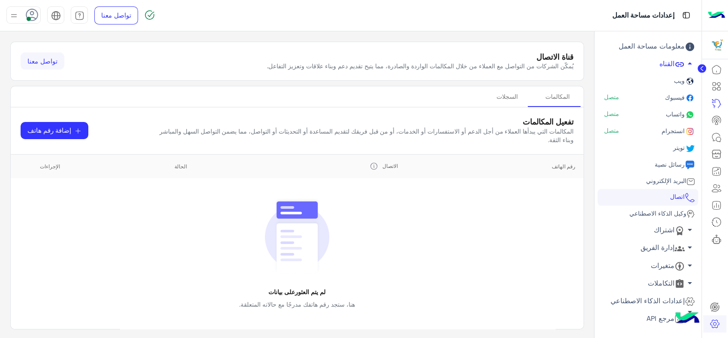
click at [674, 114] on span "واتساب" at bounding box center [674, 113] width 21 height 7
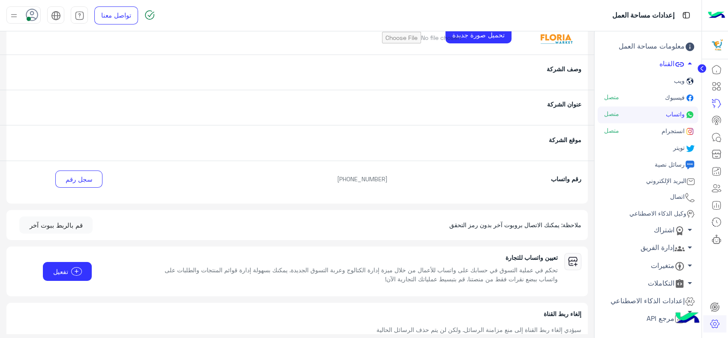
scroll to position [126, 0]
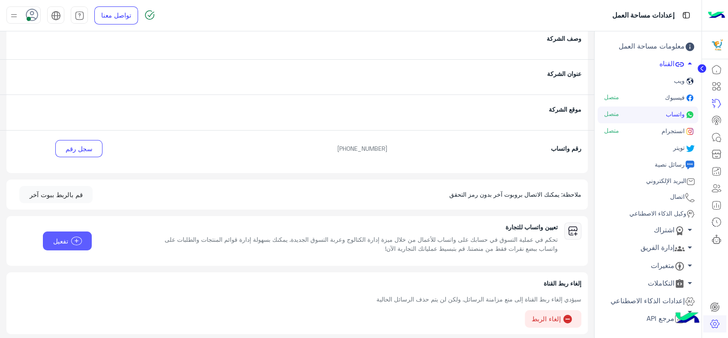
click at [81, 240] on span "add" at bounding box center [76, 240] width 11 height 9
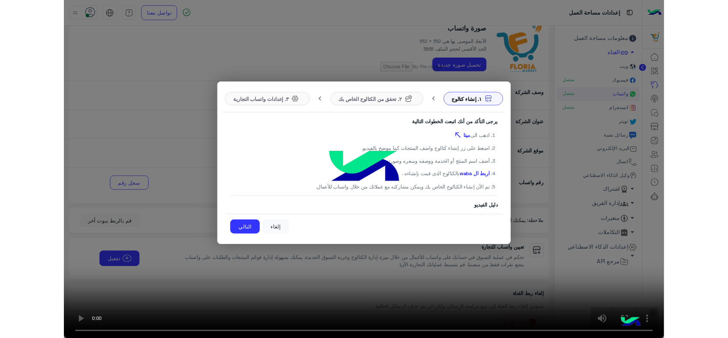
scroll to position [0, 0]
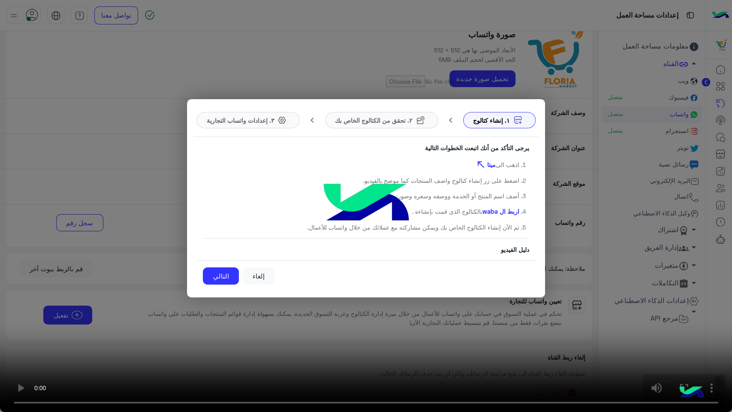
click at [646, 261] on video at bounding box center [366, 206] width 732 height 412
click at [553, 263] on video at bounding box center [366, 206] width 732 height 412
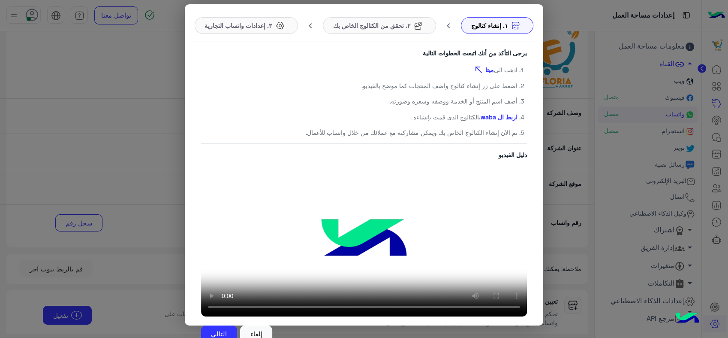
click at [285, 233] on video at bounding box center [364, 241] width 326 height 150
click at [480, 171] on video at bounding box center [364, 241] width 326 height 150
click at [489, 72] on link "ميتا" at bounding box center [490, 69] width 9 height 9
click at [386, 225] on video at bounding box center [364, 241] width 326 height 150
click at [498, 30] on span "۱. إنشاء كتالوج" at bounding box center [489, 25] width 37 height 9
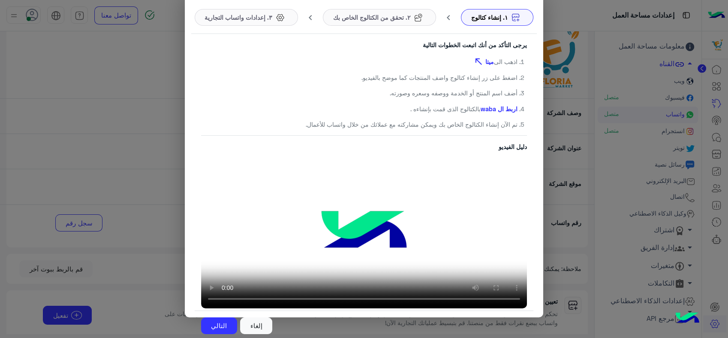
scroll to position [10, 0]
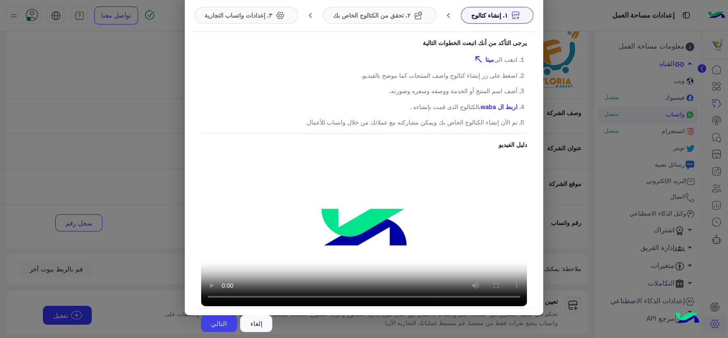
click at [230, 321] on button "التالي" at bounding box center [219, 323] width 36 height 17
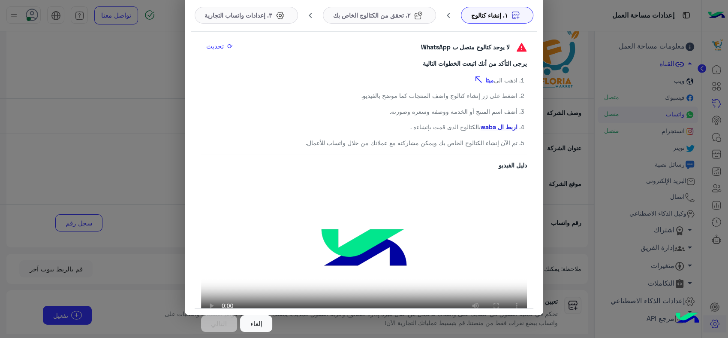
click at [501, 127] on link "اربط ال waba" at bounding box center [499, 126] width 37 height 7
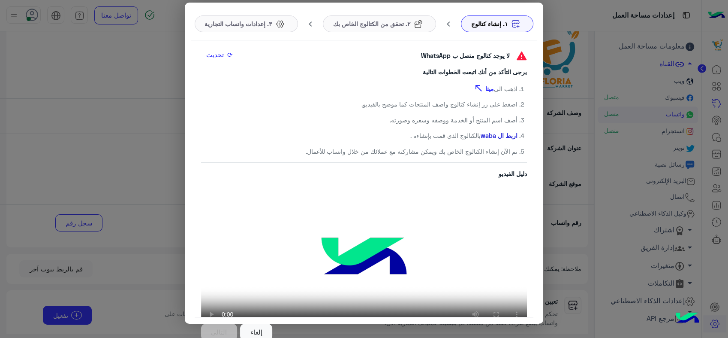
scroll to position [0, 0]
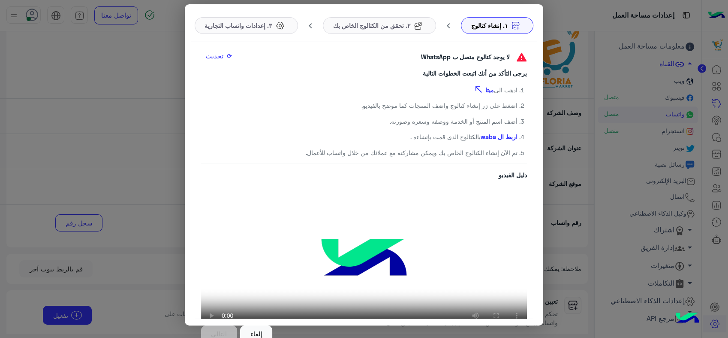
click at [227, 50] on button "⟳ تحديث" at bounding box center [220, 55] width 39 height 15
click at [230, 58] on button "⟳ تحديث" at bounding box center [220, 55] width 39 height 15
click at [497, 135] on link "اربط ال waba" at bounding box center [499, 136] width 37 height 7
click at [497, 134] on link "اربط ال waba" at bounding box center [499, 136] width 37 height 7
click at [496, 134] on link "اربط ال waba" at bounding box center [499, 136] width 37 height 7
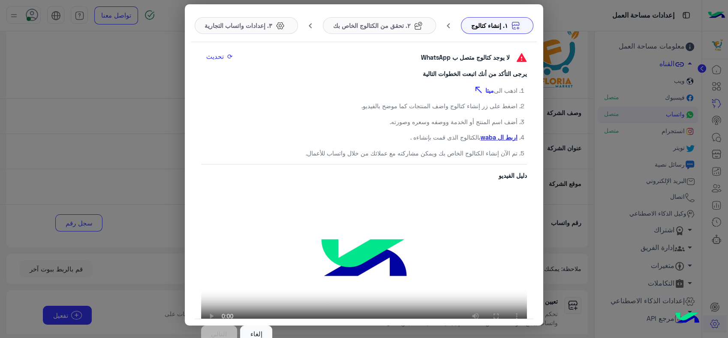
click at [505, 134] on link "اربط ال waba" at bounding box center [499, 136] width 37 height 7
click at [254, 326] on button "إلغاء" at bounding box center [256, 333] width 32 height 17
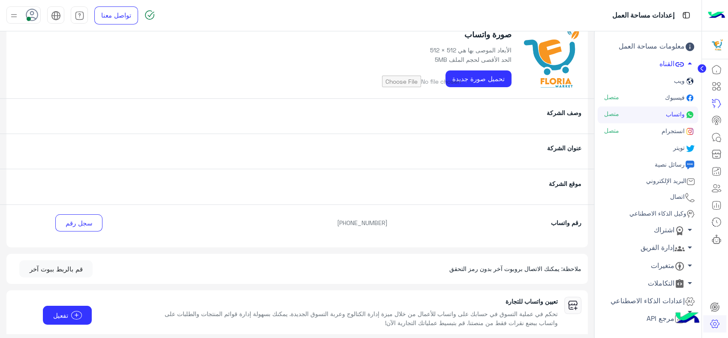
click at [652, 281] on link "التكاملات arrow_drop_down" at bounding box center [648, 283] width 100 height 18
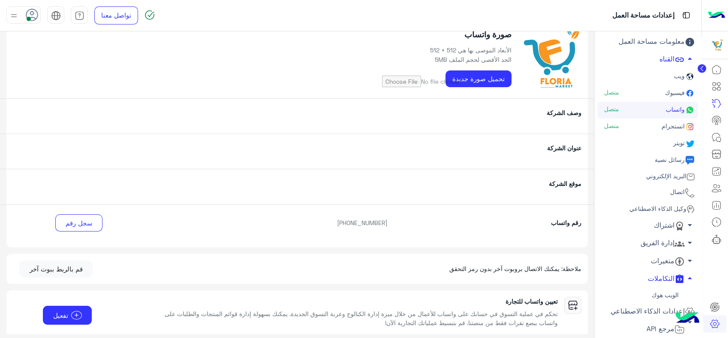
click at [661, 305] on link "إعدادات الذكاء الاصطناعي arrow_drop_down" at bounding box center [648, 311] width 100 height 18
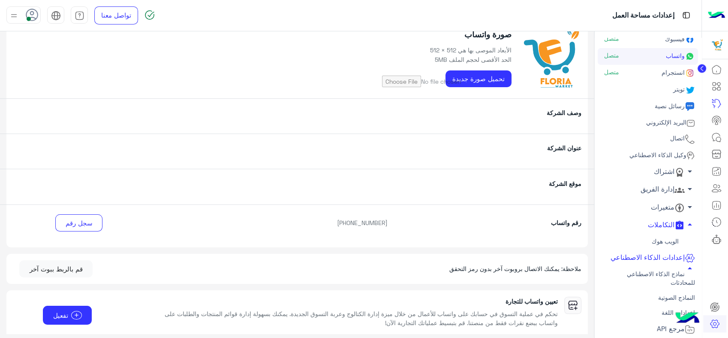
scroll to position [58, 0]
click at [656, 276] on link "نماذج الذكاء الاصطناعي للمحادثات" at bounding box center [648, 278] width 100 height 24
click at [681, 278] on link "نماذج الذكاء الاصطناعي للمحادثات" at bounding box center [648, 278] width 100 height 24
click at [716, 159] on icon at bounding box center [717, 154] width 10 height 10
click at [715, 151] on icon at bounding box center [717, 154] width 10 height 10
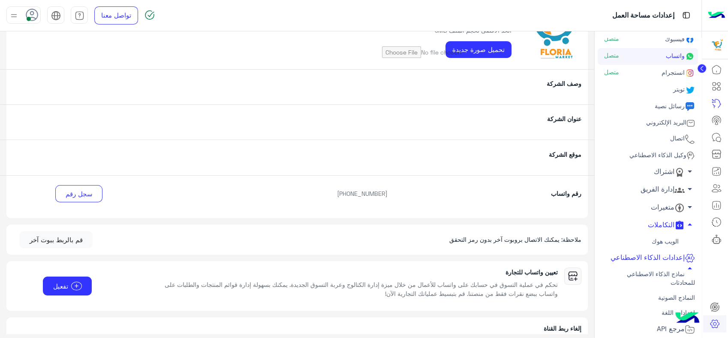
scroll to position [126, 0]
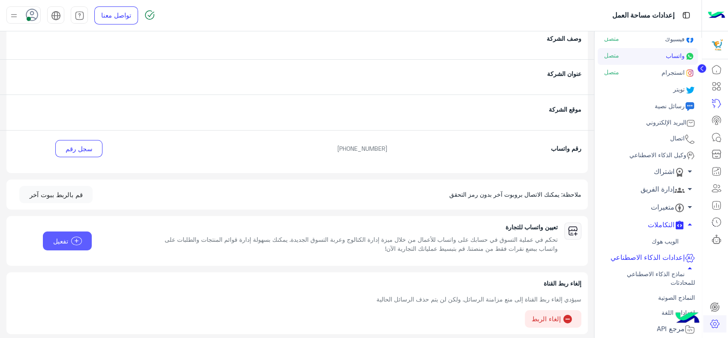
click at [79, 240] on span "add" at bounding box center [76, 240] width 11 height 9
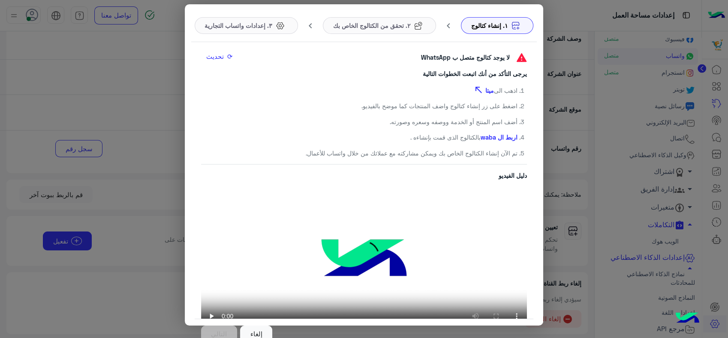
click at [385, 26] on span "٢. تحقق من الكتالوج الخاص بك" at bounding box center [372, 25] width 78 height 9
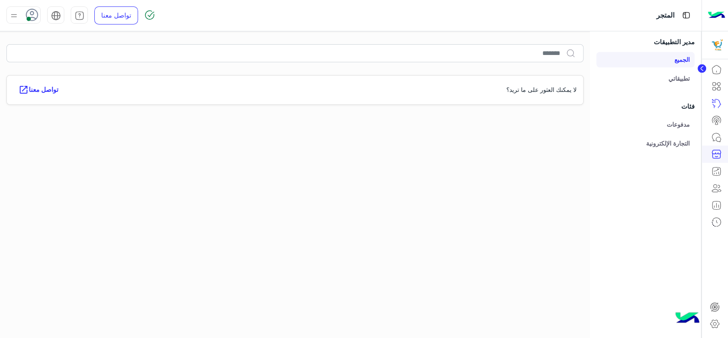
click at [670, 75] on link "تطبيقاتي" at bounding box center [646, 77] width 98 height 15
click at [714, 90] on icon at bounding box center [714, 88] width 3 height 3
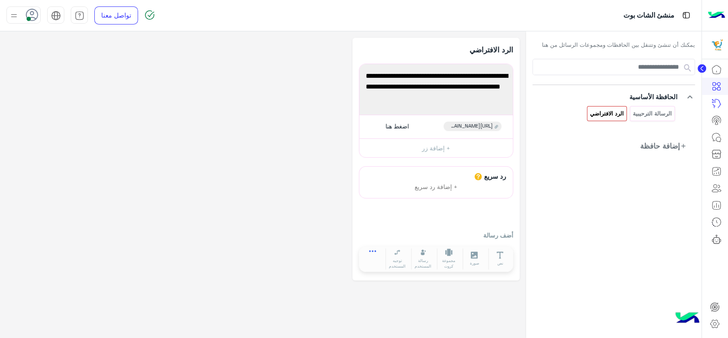
click at [374, 253] on icon at bounding box center [372, 253] width 7 height 7
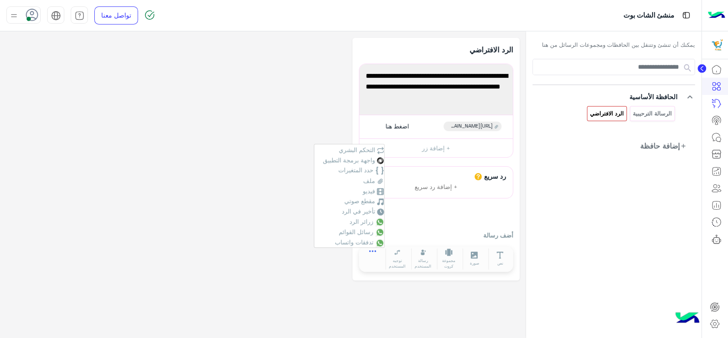
click at [374, 253] on icon at bounding box center [372, 253] width 7 height 7
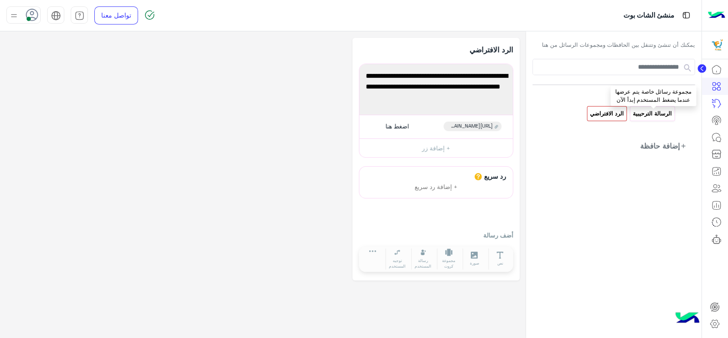
click at [650, 110] on p "الرسالة الترحيبية" at bounding box center [653, 114] width 40 height 10
click at [714, 323] on icon at bounding box center [715, 323] width 10 height 10
click at [716, 308] on icon at bounding box center [714, 306] width 5 height 5
click at [715, 302] on icon at bounding box center [715, 307] width 10 height 10
click at [718, 69] on icon at bounding box center [717, 69] width 10 height 10
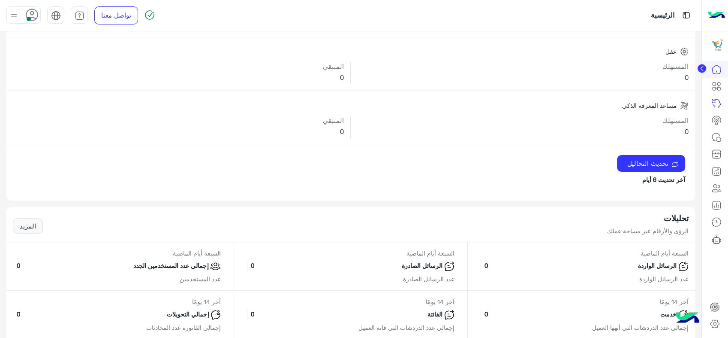
scroll to position [238, 0]
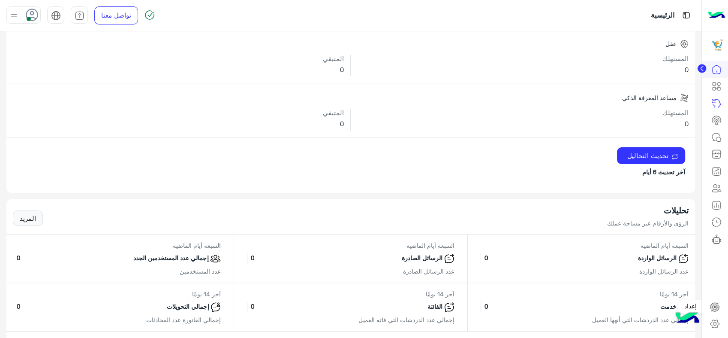
click at [714, 305] on icon at bounding box center [715, 307] width 10 height 10
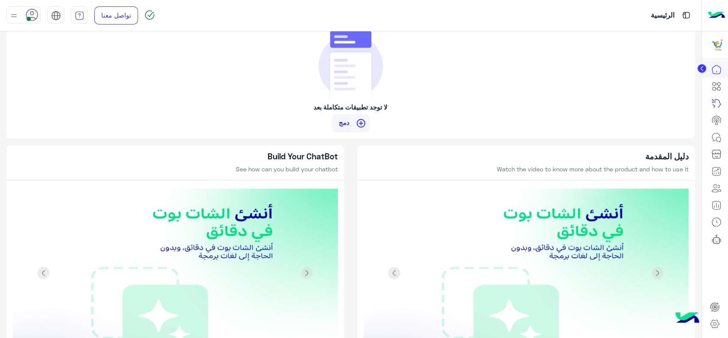
scroll to position [749, 0]
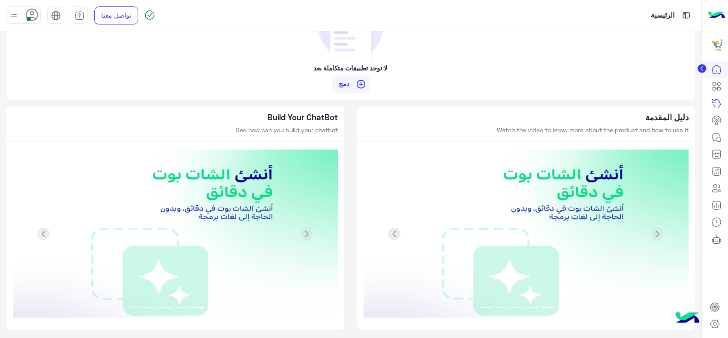
click at [540, 190] on img at bounding box center [526, 233] width 325 height 169
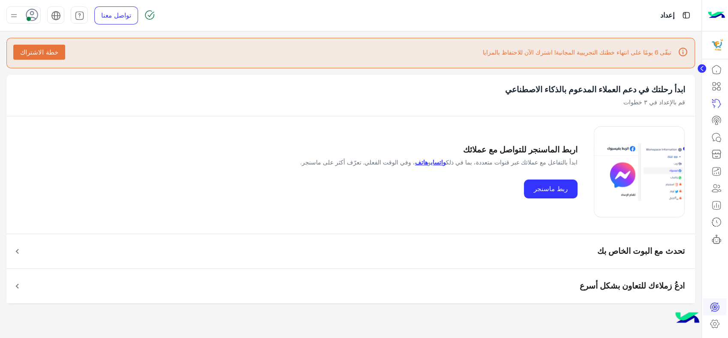
click at [583, 243] on mat-panel-title "تحدث مع البوت الخاص بك" at bounding box center [356, 251] width 658 height 16
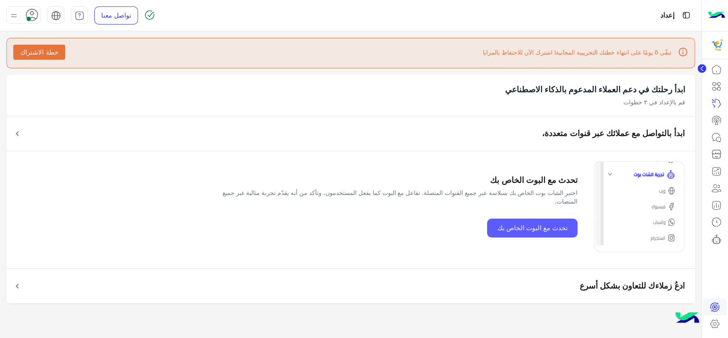
click at [536, 226] on button "تحدث مع البوت الخاص بك" at bounding box center [532, 227] width 91 height 19
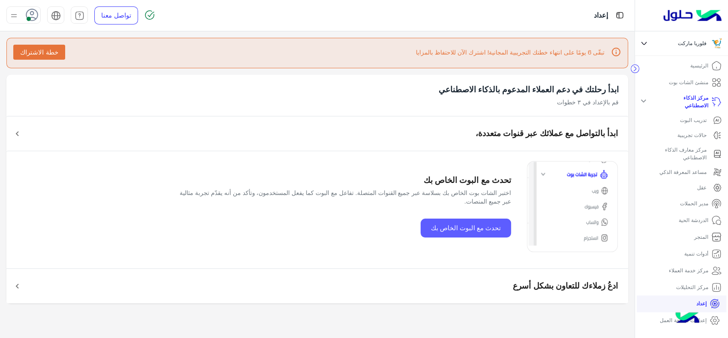
click at [480, 220] on button "تحدث مع البوت الخاص بك" at bounding box center [466, 227] width 91 height 19
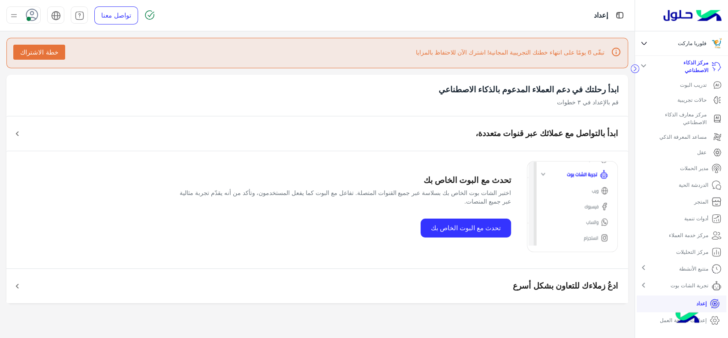
click at [683, 285] on p "تجربة الشات بوت" at bounding box center [690, 285] width 38 height 8
click at [648, 284] on mat-icon "expand_more" at bounding box center [644, 284] width 10 height 10
click at [648, 284] on mat-icon "chevron_right" at bounding box center [644, 285] width 10 height 10
click at [640, 278] on div "تجربة الشات بوت expand_more" at bounding box center [681, 285] width 93 height 18
click at [652, 285] on div "chevron_right" at bounding box center [643, 286] width 17 height 12
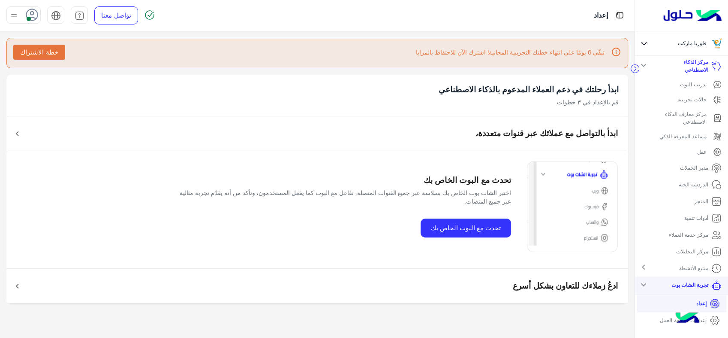
click at [686, 299] on li "إعداد" at bounding box center [682, 303] width 90 height 17
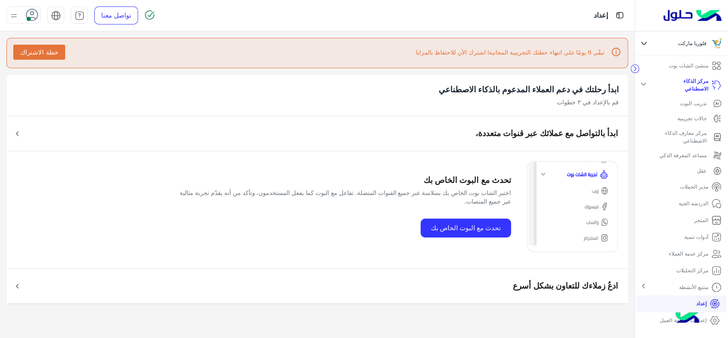
scroll to position [0, 0]
click at [692, 81] on p "منشئ الشات بوت" at bounding box center [688, 82] width 39 height 8
click at [10, 15] on img at bounding box center [14, 15] width 11 height 11
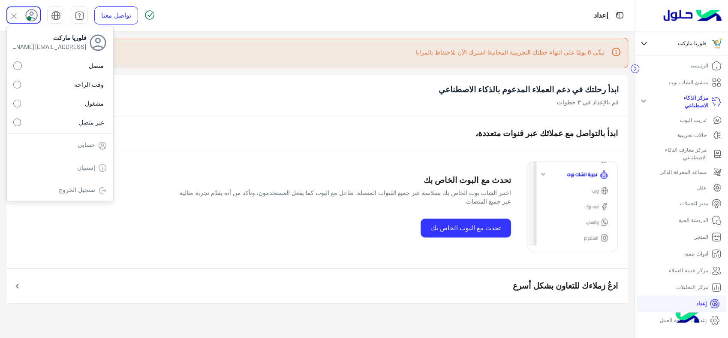
click at [11, 15] on img at bounding box center [14, 16] width 10 height 10
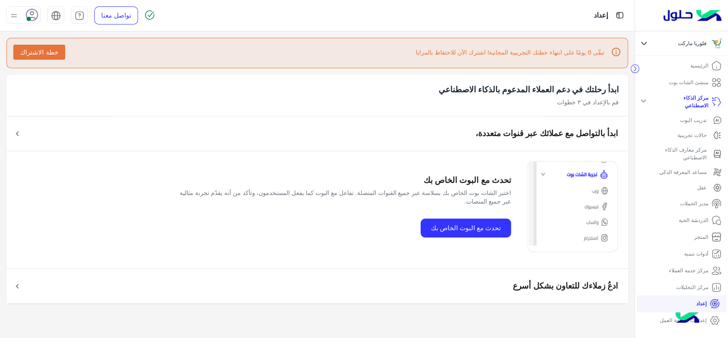
click at [607, 11] on p "إعداد" at bounding box center [601, 16] width 14 height 12
click at [699, 67] on p "الرئيسية" at bounding box center [700, 66] width 18 height 8
